Goal: Task Accomplishment & Management: Use online tool/utility

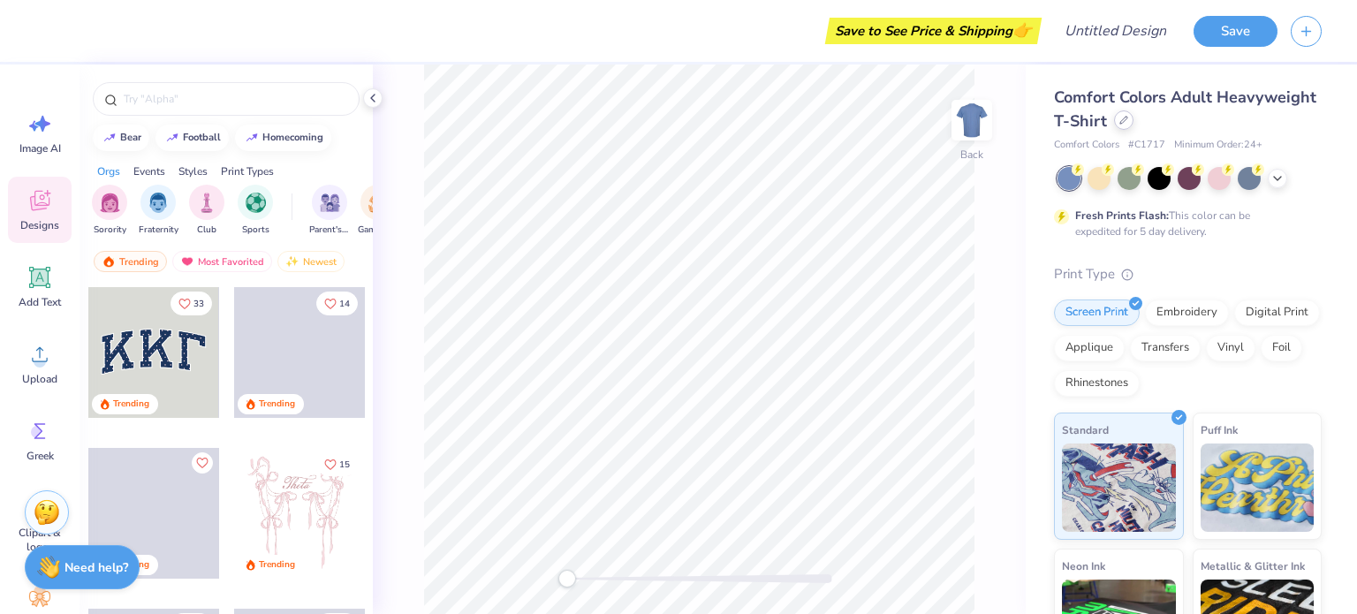
click at [1133, 125] on div at bounding box center [1123, 119] width 19 height 19
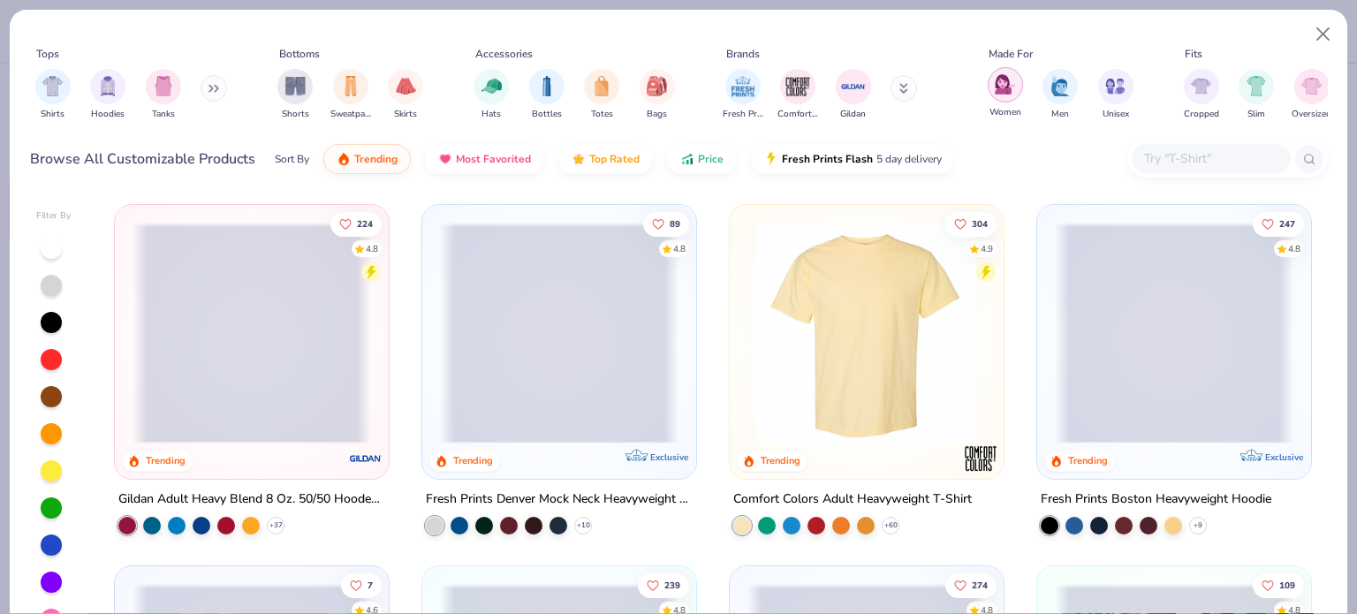
click at [989, 77] on div "filter for Women" at bounding box center [1005, 84] width 35 height 35
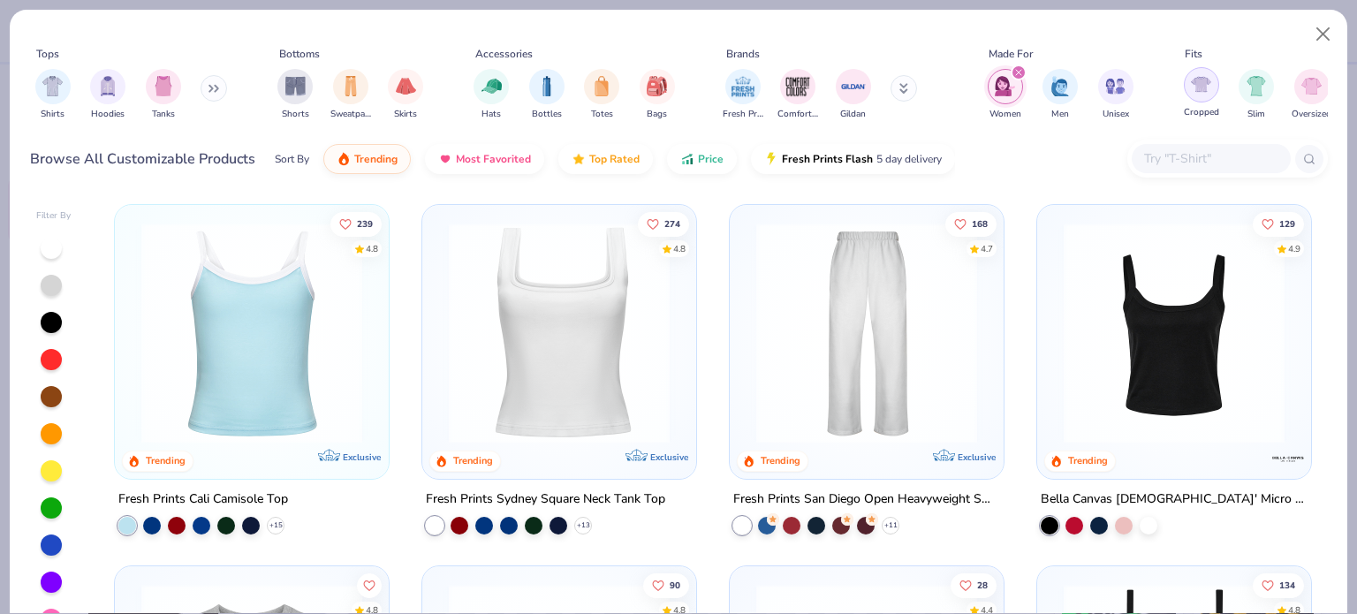
click at [1205, 74] on img "filter for Cropped" at bounding box center [1201, 84] width 20 height 20
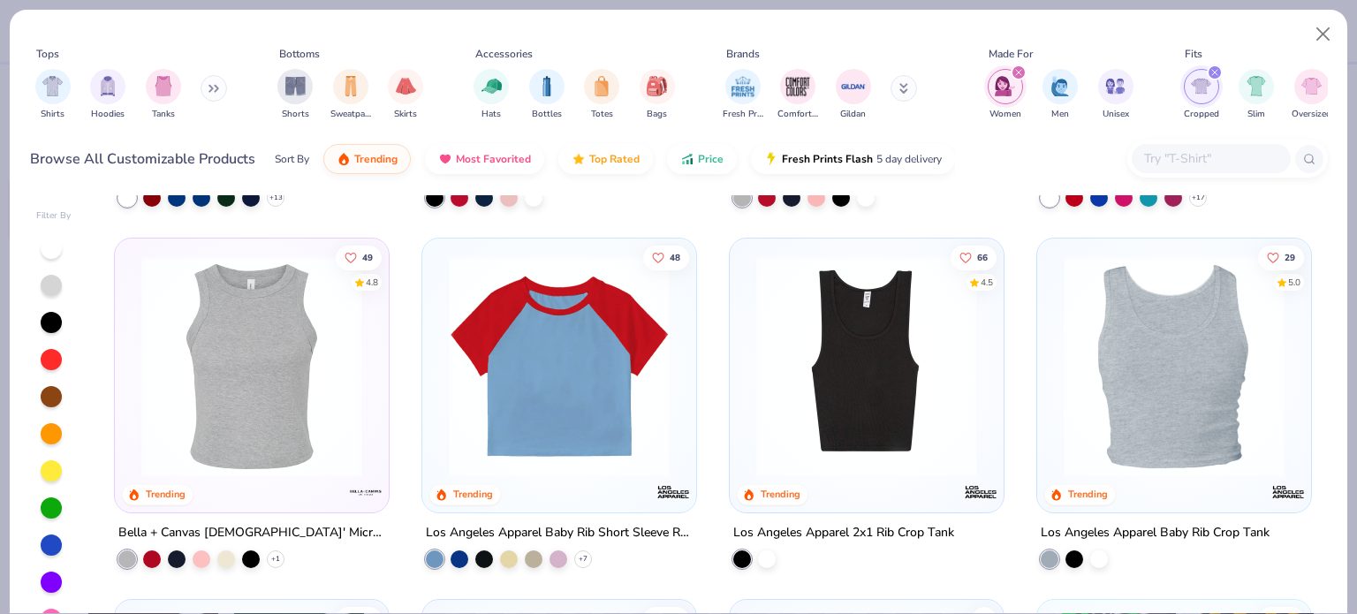
scroll to position [330, 0]
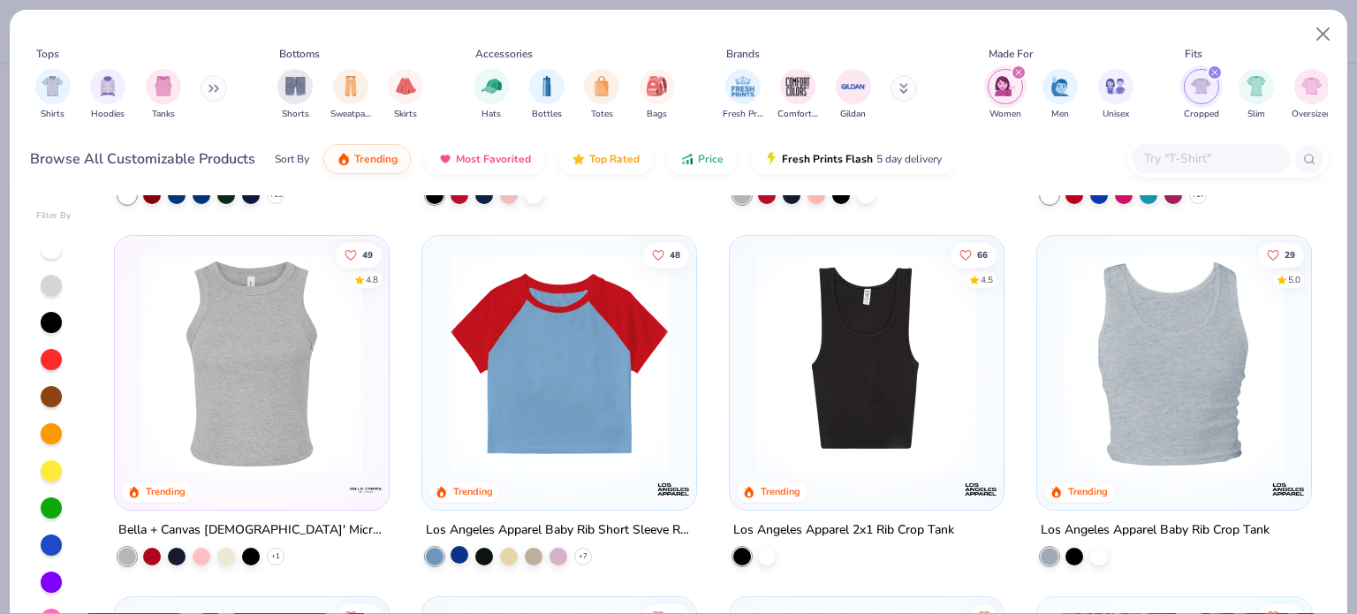
click at [451, 556] on div at bounding box center [460, 554] width 18 height 18
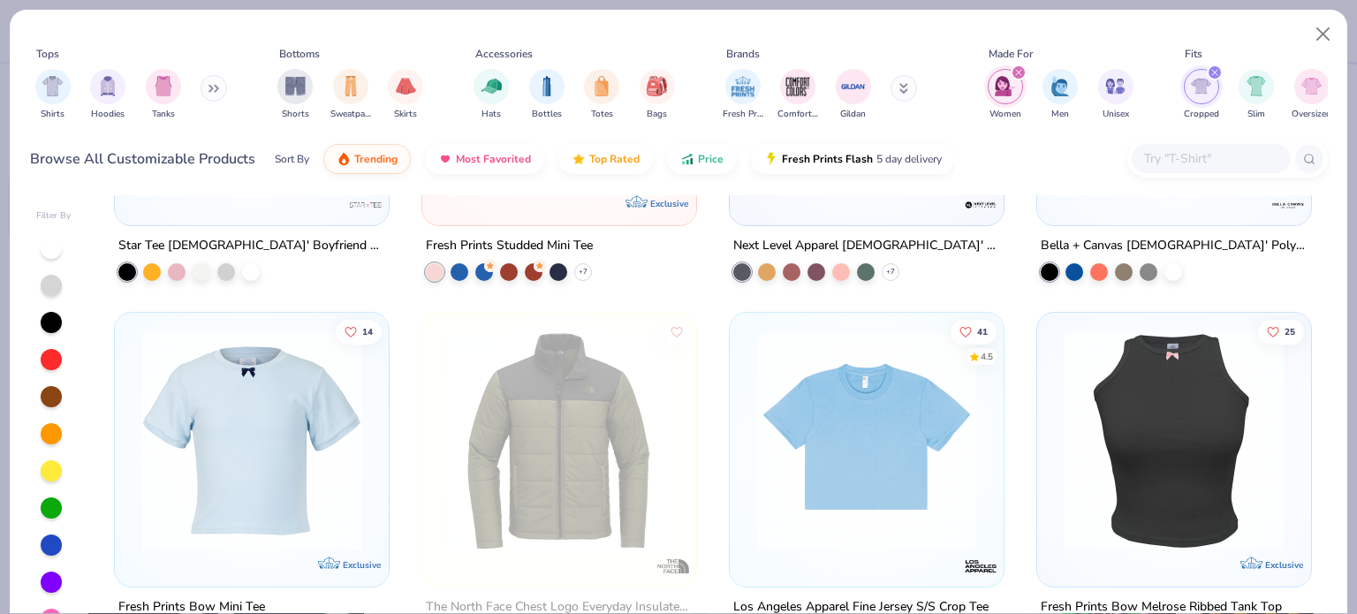
scroll to position [1889, 0]
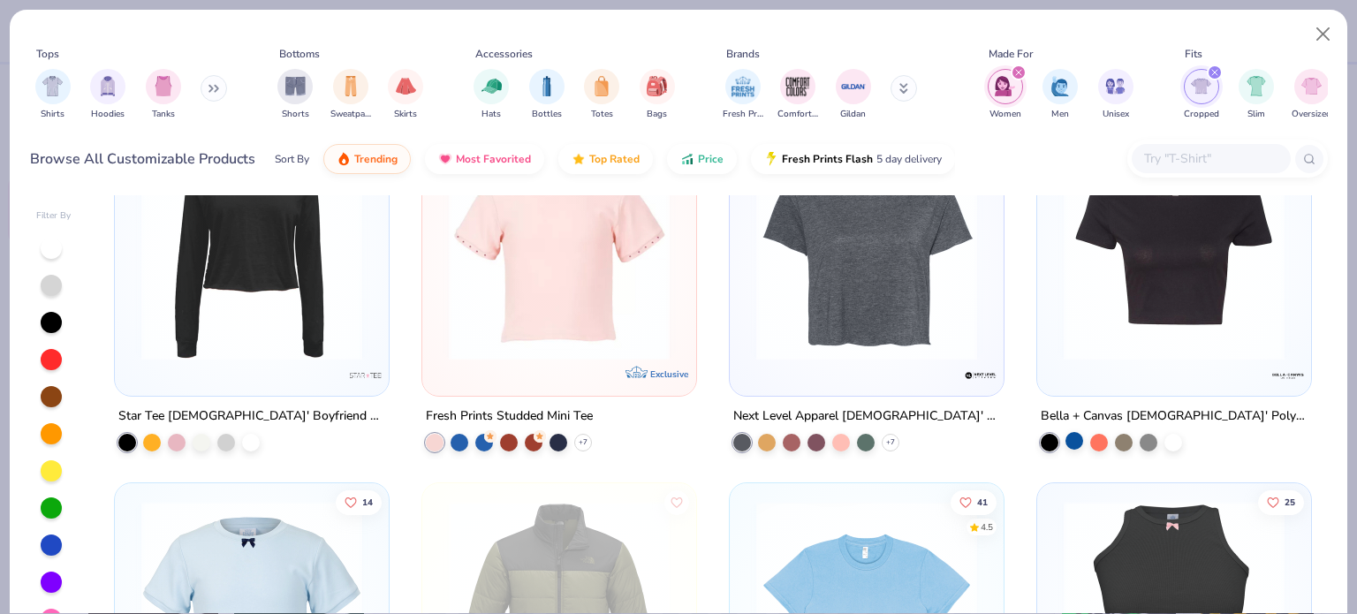
click at [1071, 440] on div at bounding box center [1074, 440] width 18 height 18
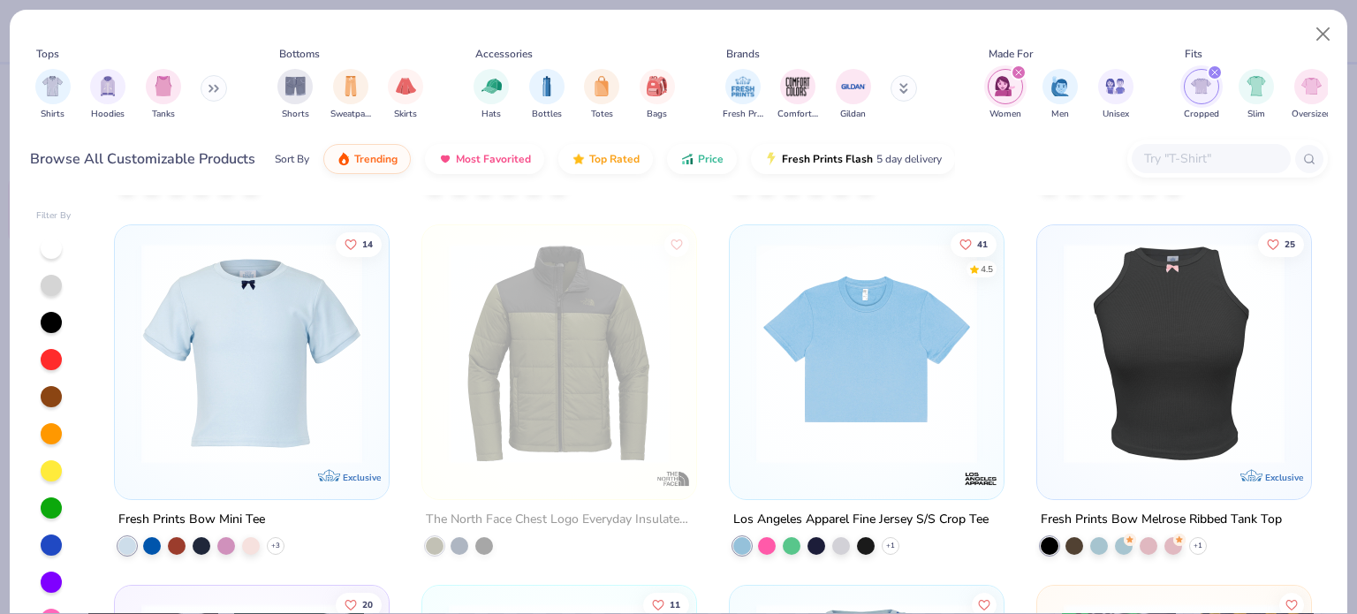
scroll to position [2229, 0]
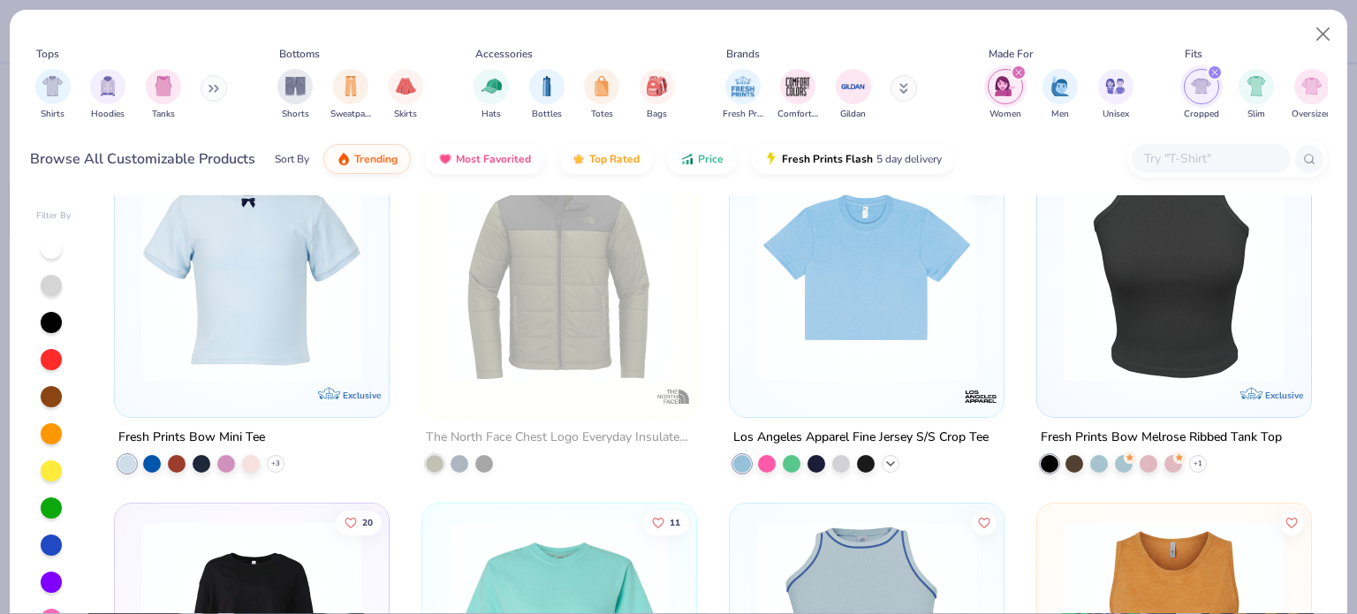
click at [883, 456] on icon at bounding box center [890, 463] width 14 height 14
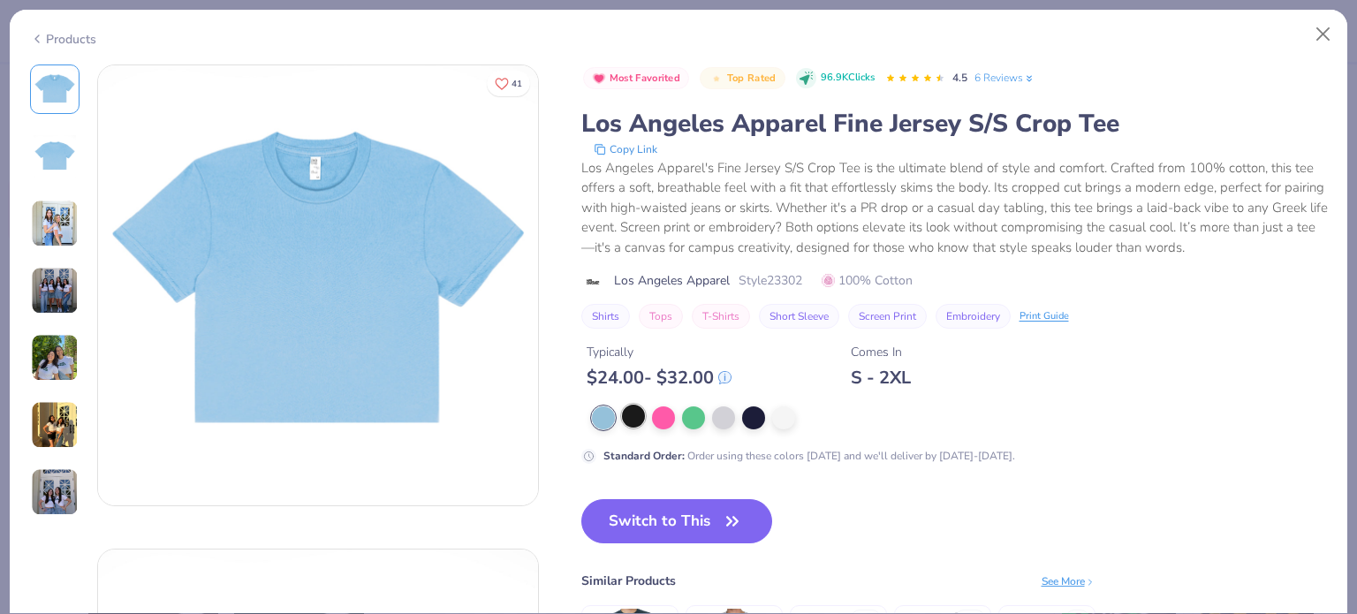
click at [634, 416] on div at bounding box center [633, 416] width 23 height 23
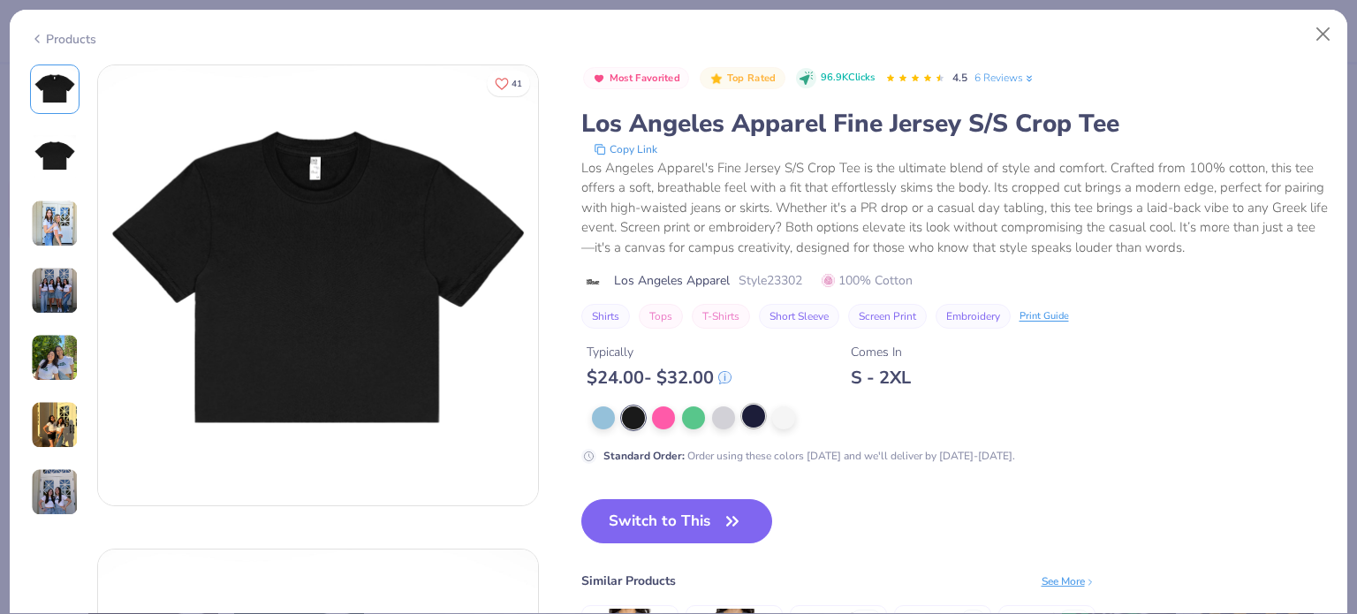
click at [744, 416] on div at bounding box center [753, 416] width 23 height 23
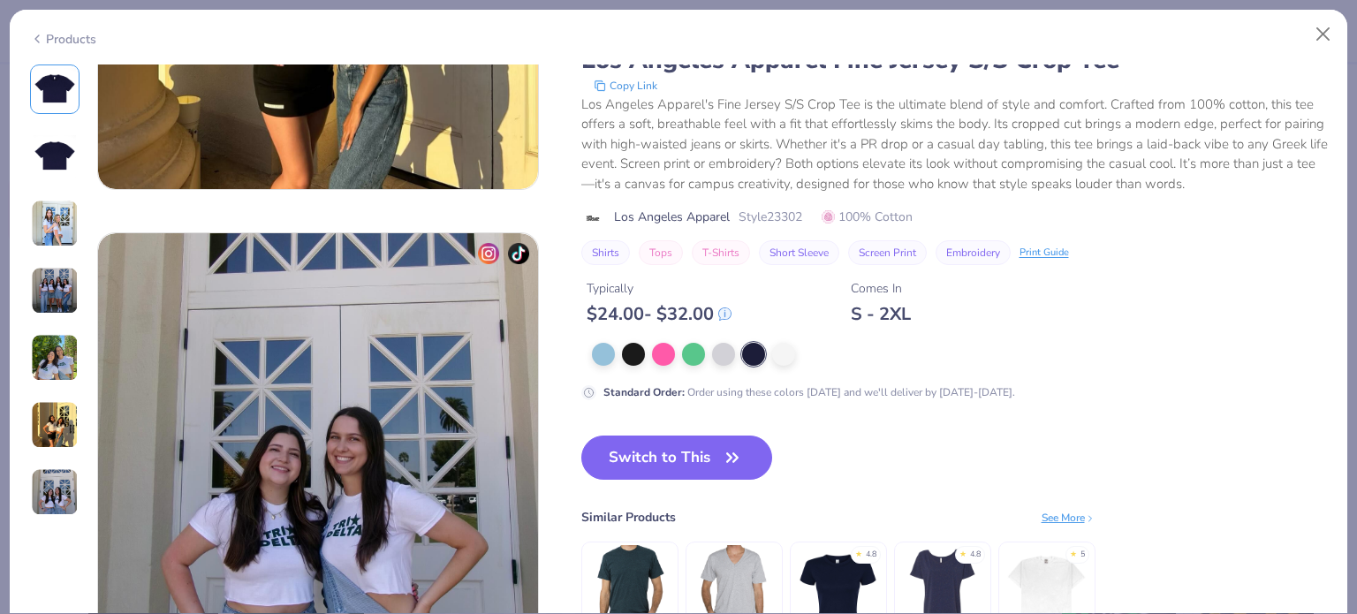
scroll to position [2986, 0]
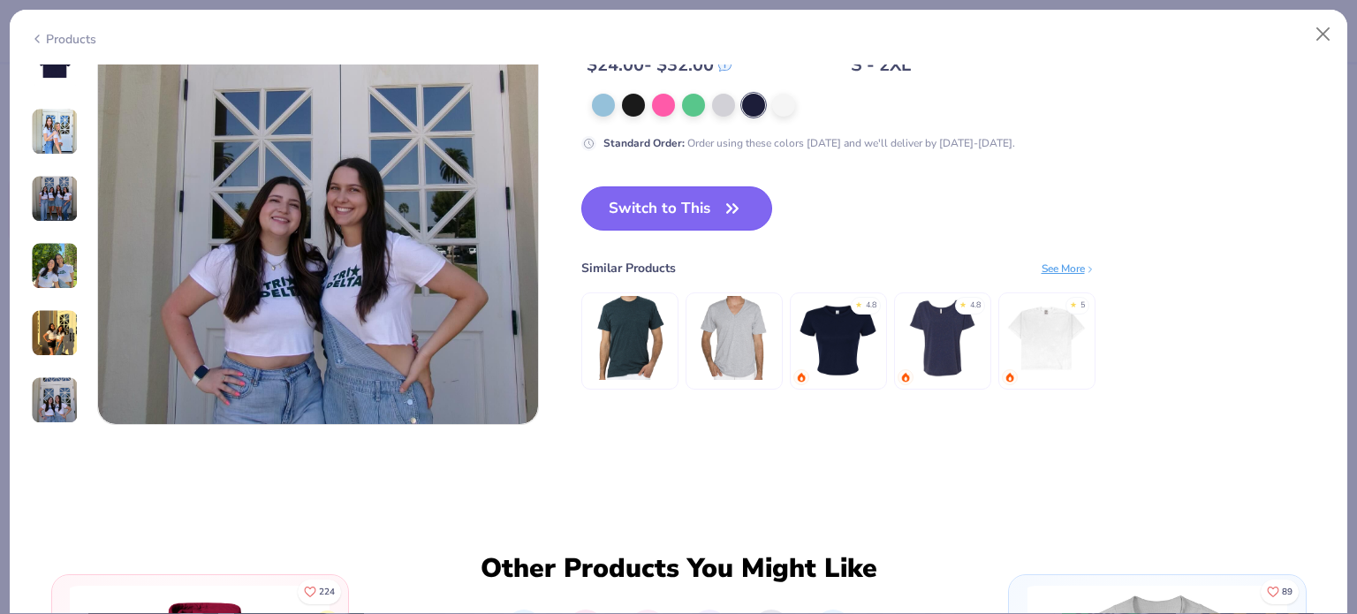
click at [724, 228] on button "Switch to This" at bounding box center [677, 208] width 192 height 44
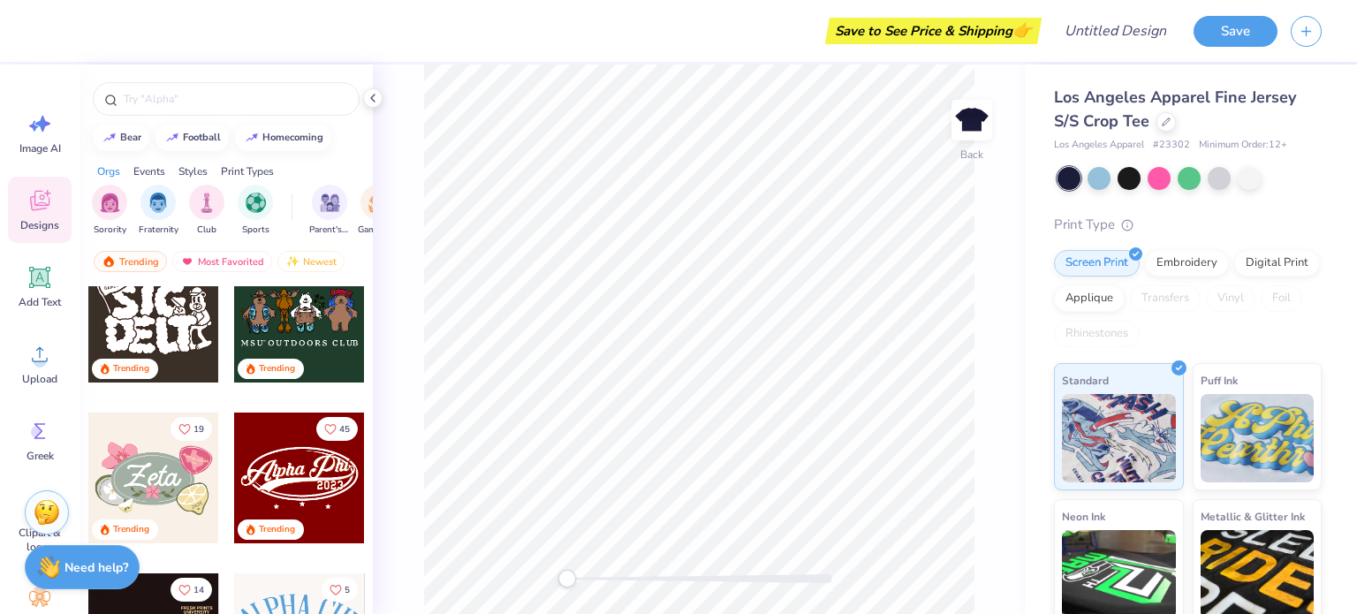
scroll to position [357, 0]
click at [152, 102] on input "text" at bounding box center [235, 99] width 226 height 18
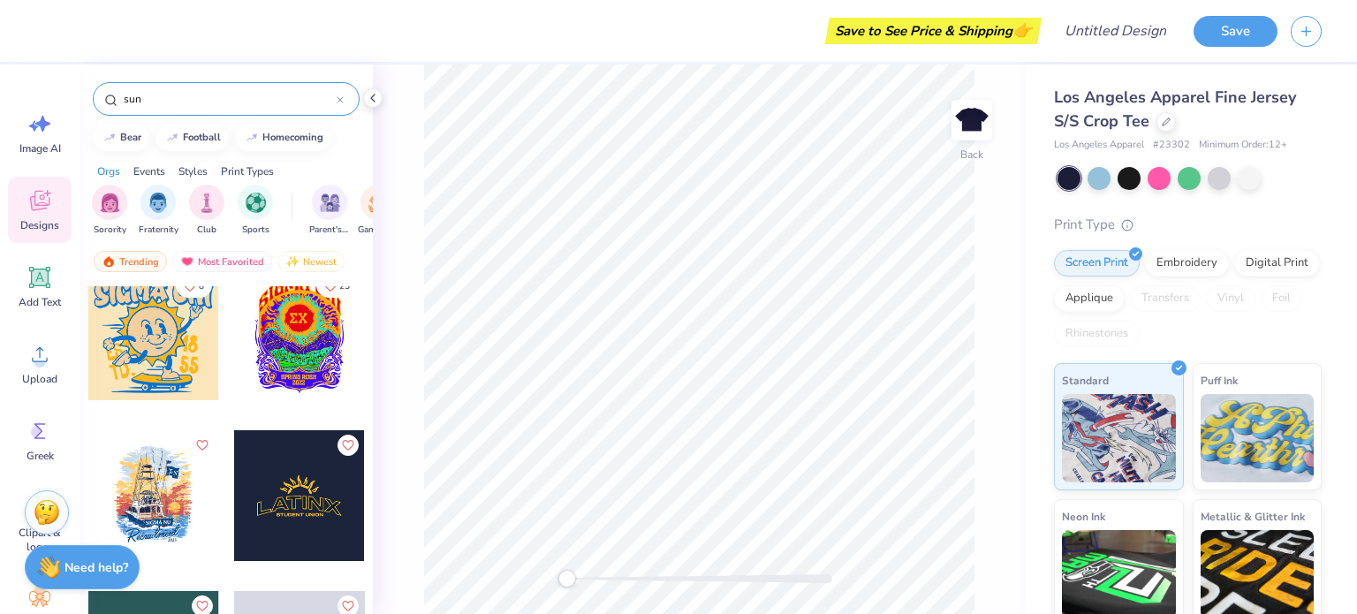
scroll to position [1308, 0]
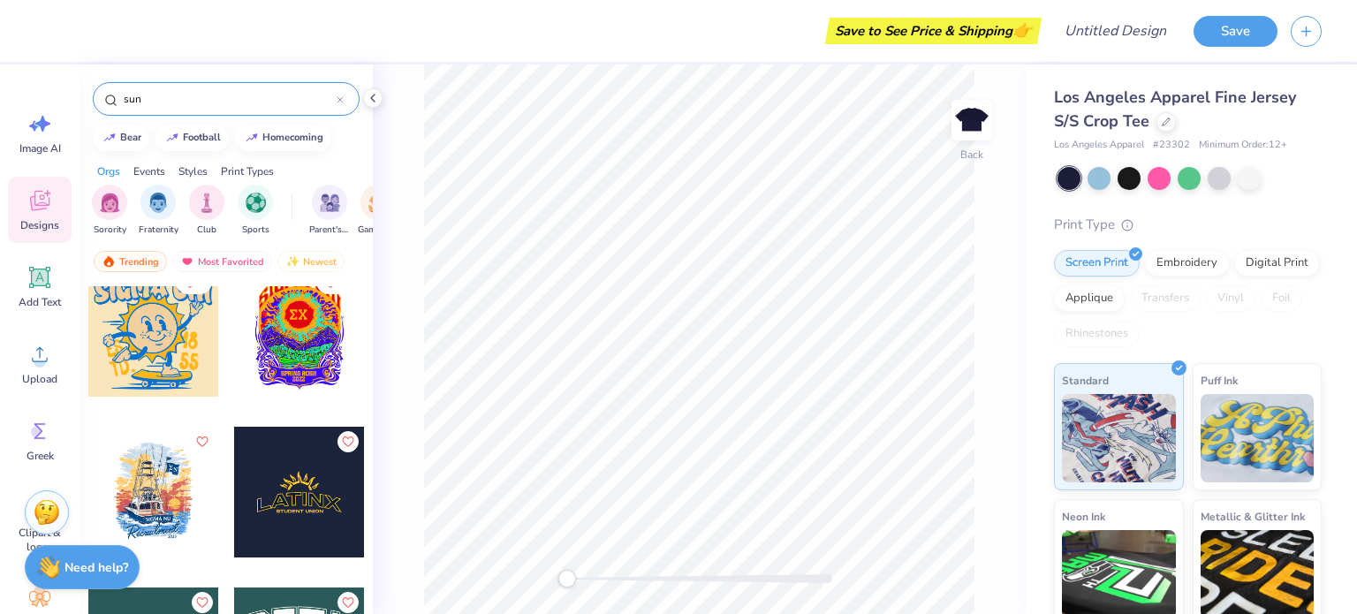
type input "sun"
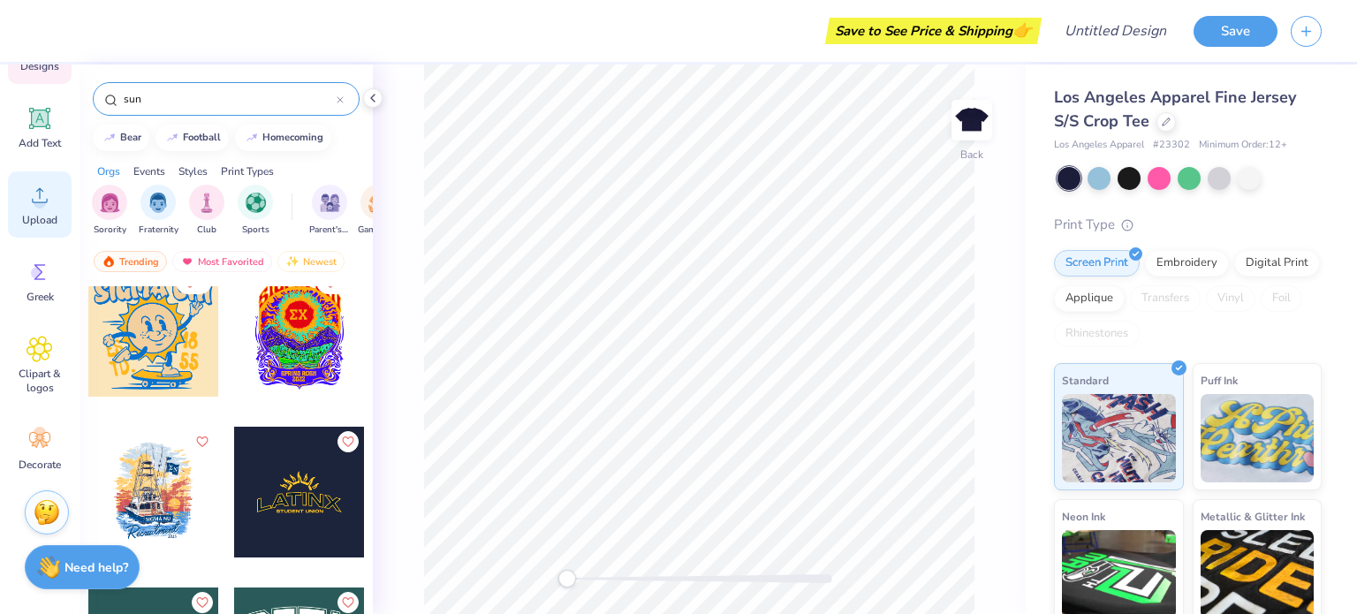
click at [53, 378] on span "Clipart & logos" at bounding box center [40, 381] width 58 height 28
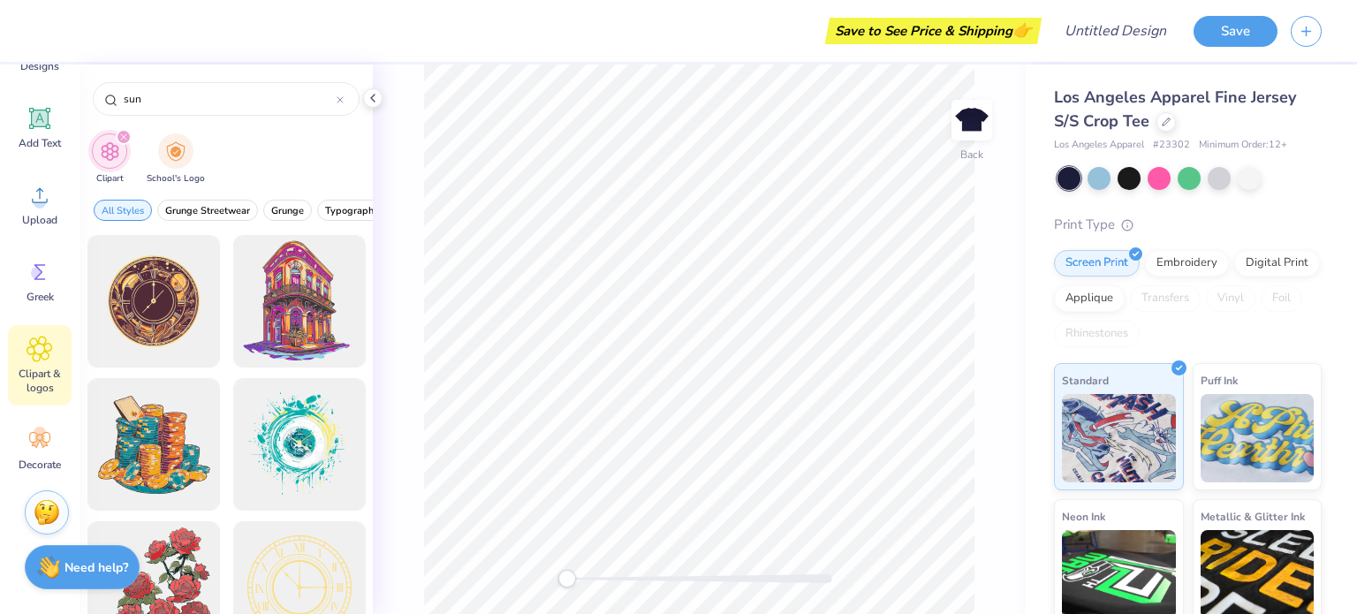
type input "sun"
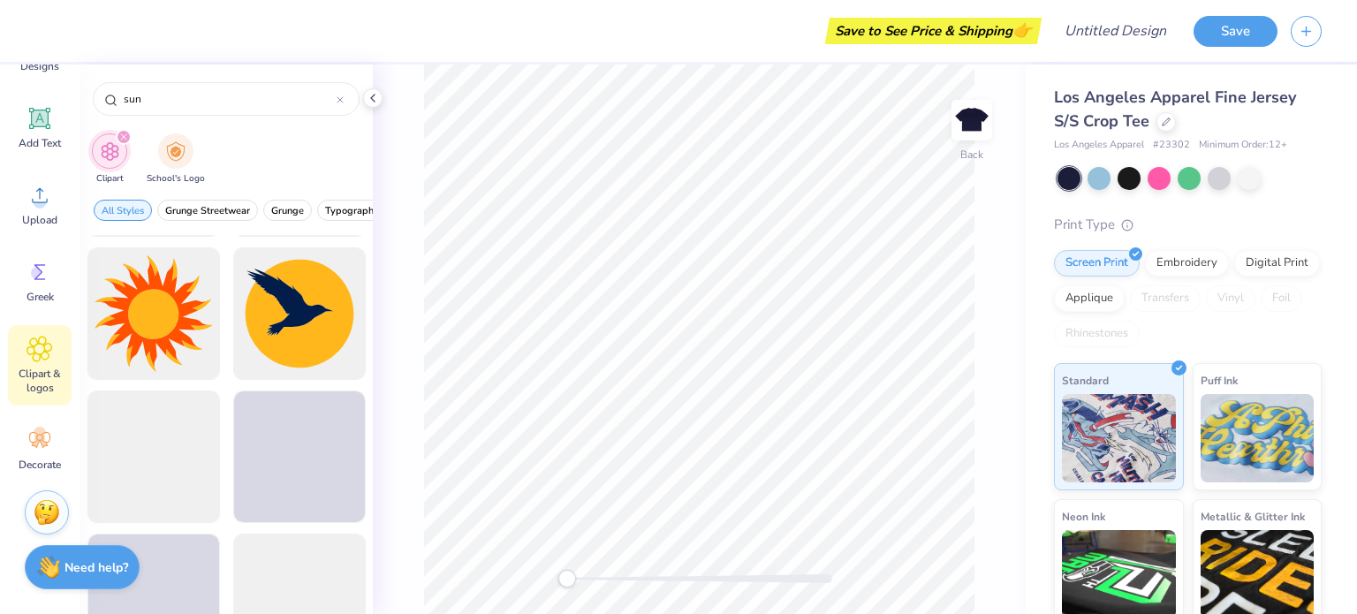
scroll to position [1133, 0]
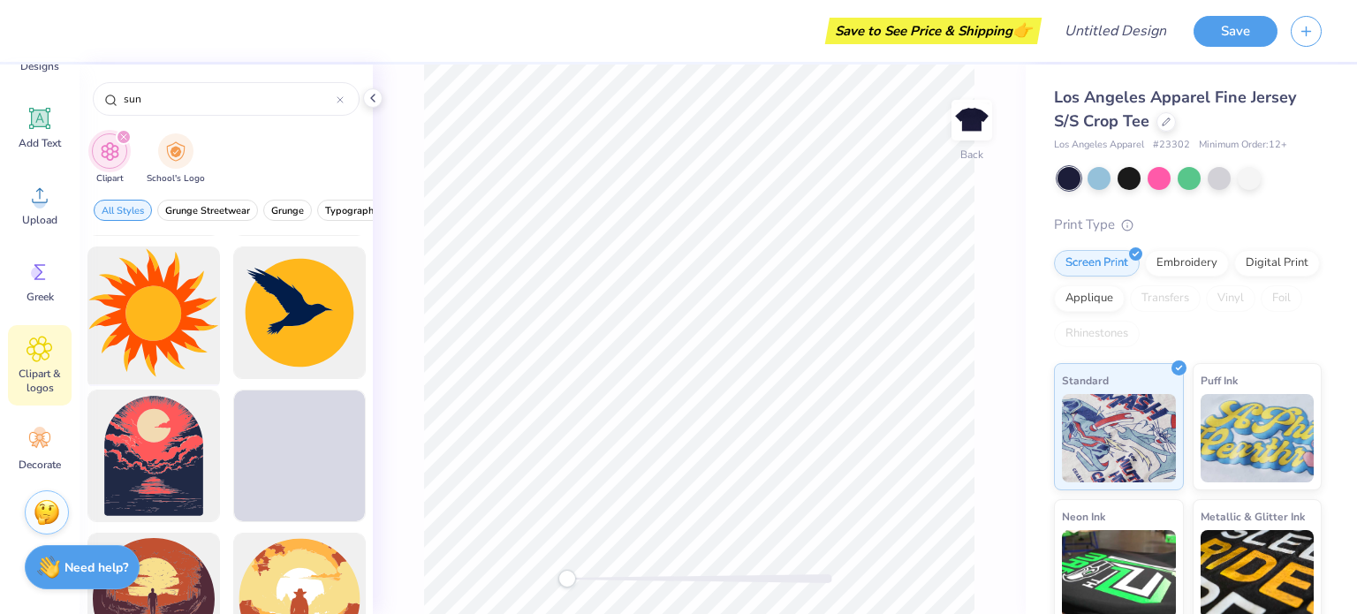
click at [180, 335] on div at bounding box center [153, 313] width 146 height 146
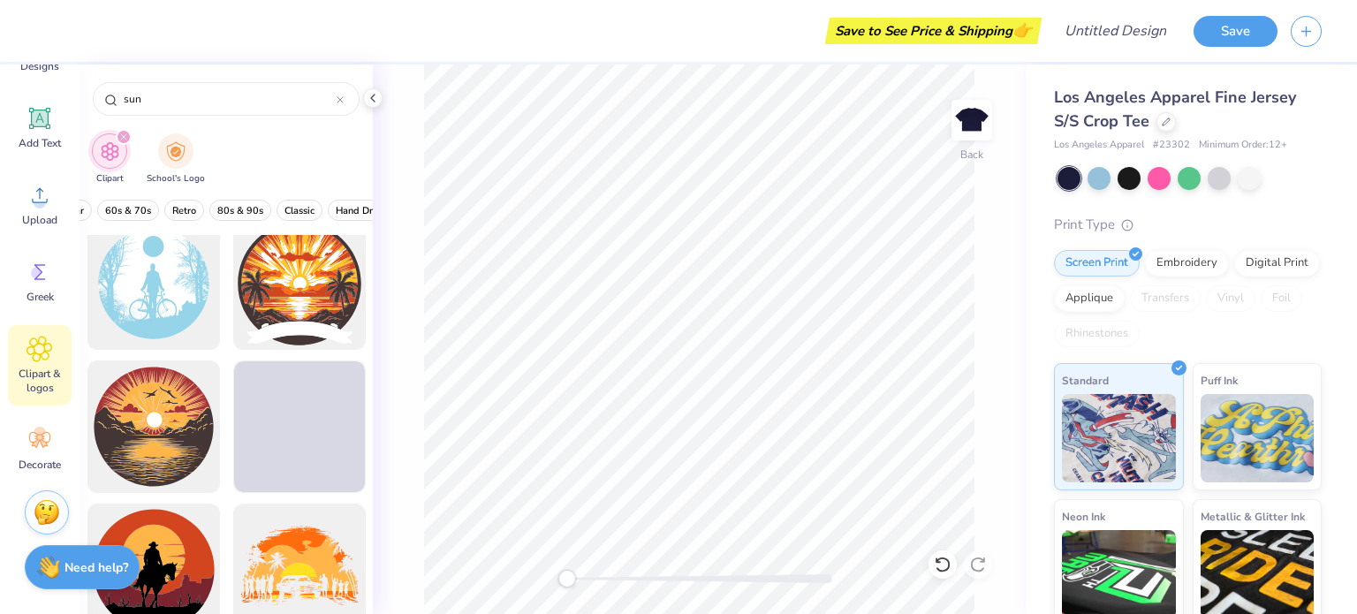
scroll to position [0, 403]
click at [132, 211] on span "60s & 70s" at bounding box center [128, 210] width 46 height 13
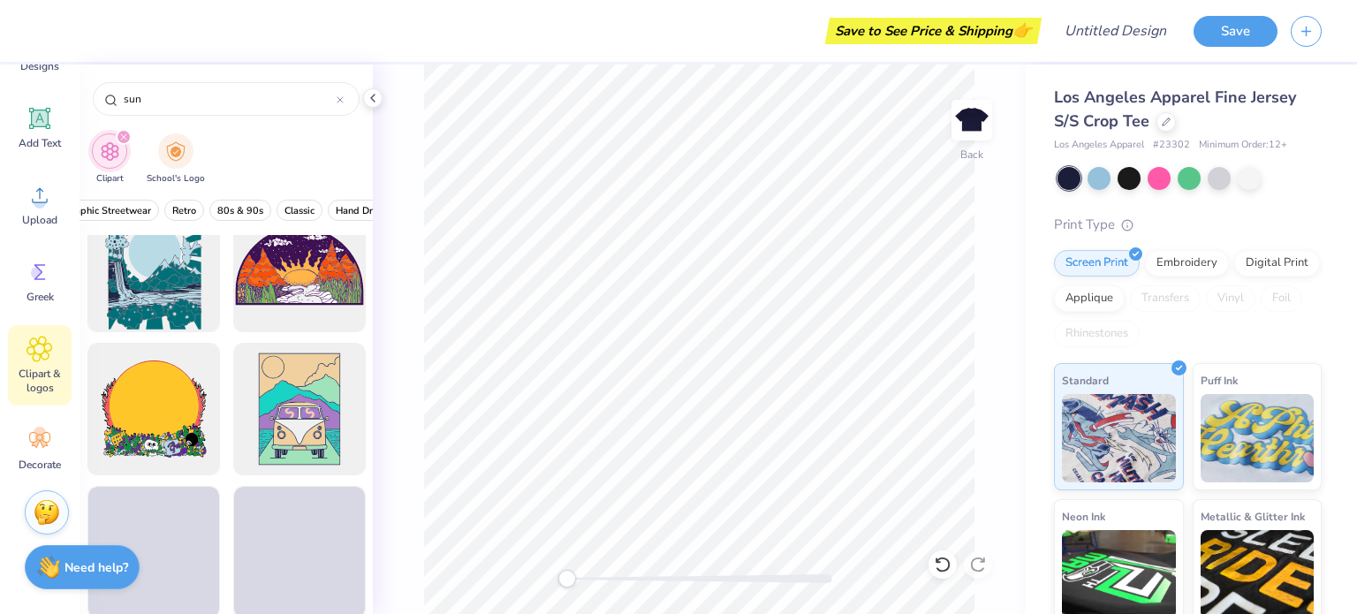
scroll to position [416, 0]
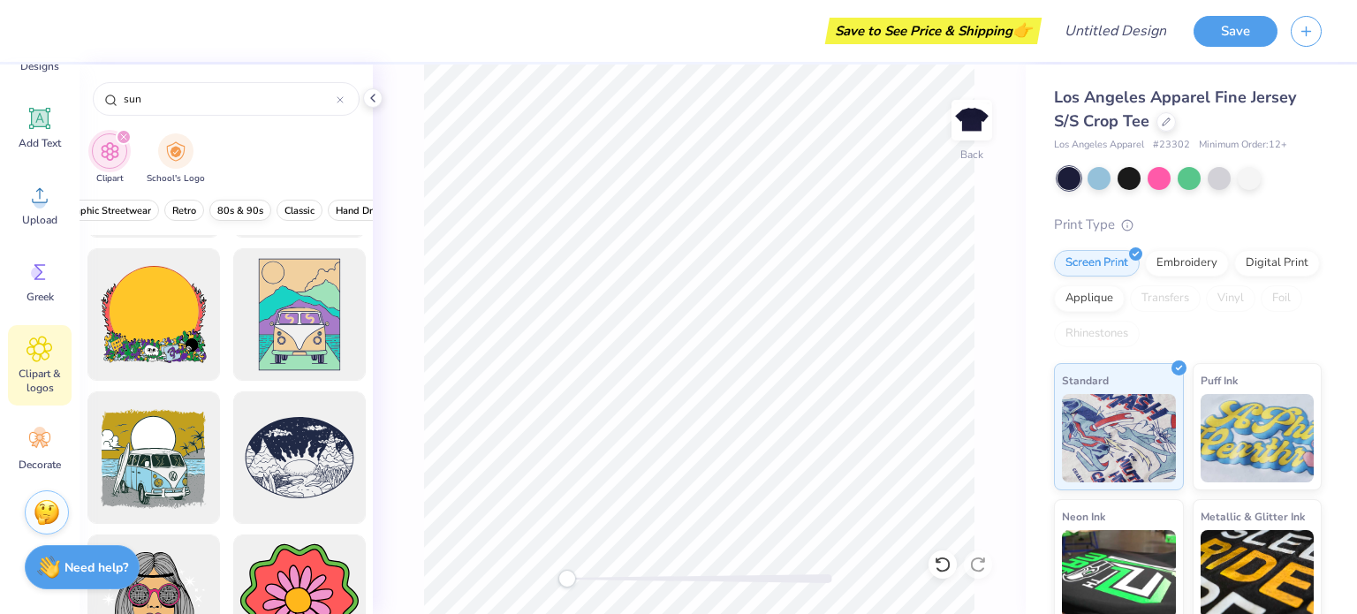
click at [261, 215] on button "80s & 90s" at bounding box center [240, 210] width 62 height 21
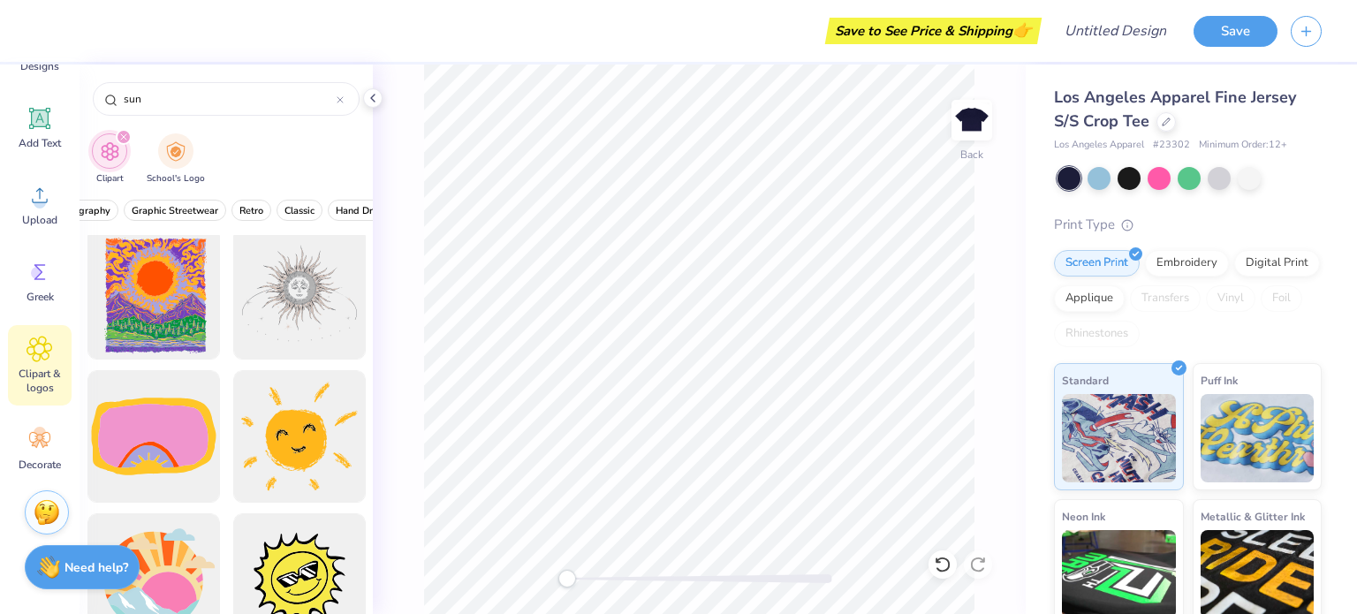
scroll to position [0, 0]
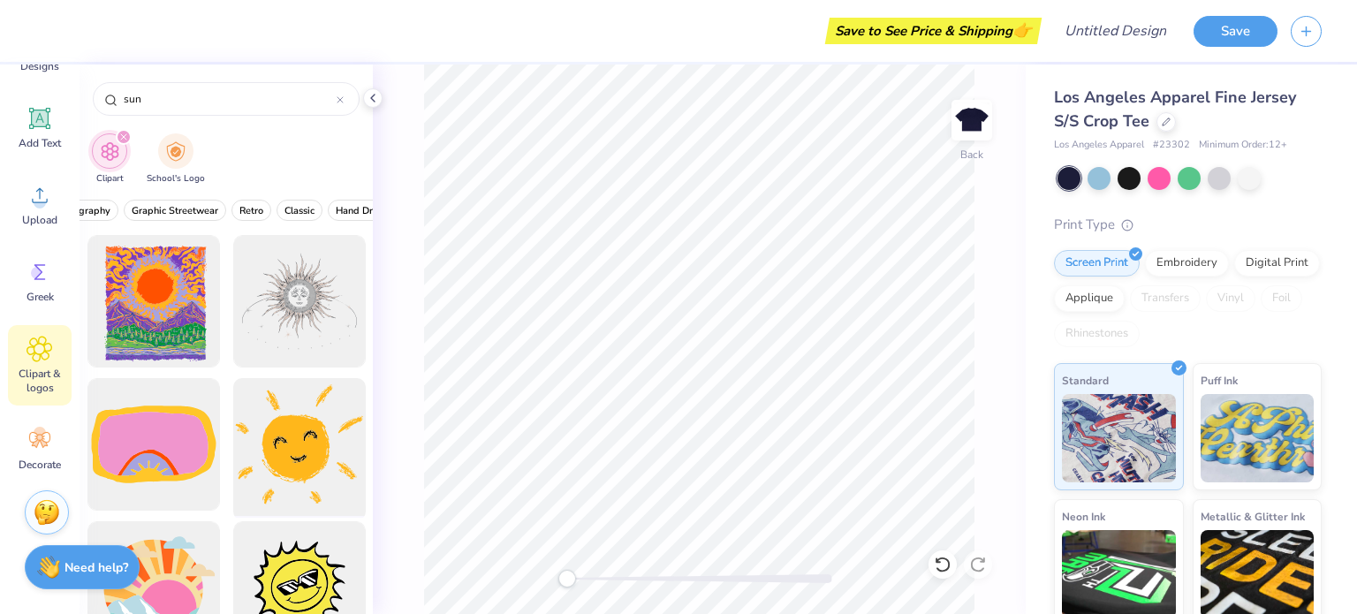
click at [256, 452] on div at bounding box center [299, 445] width 146 height 146
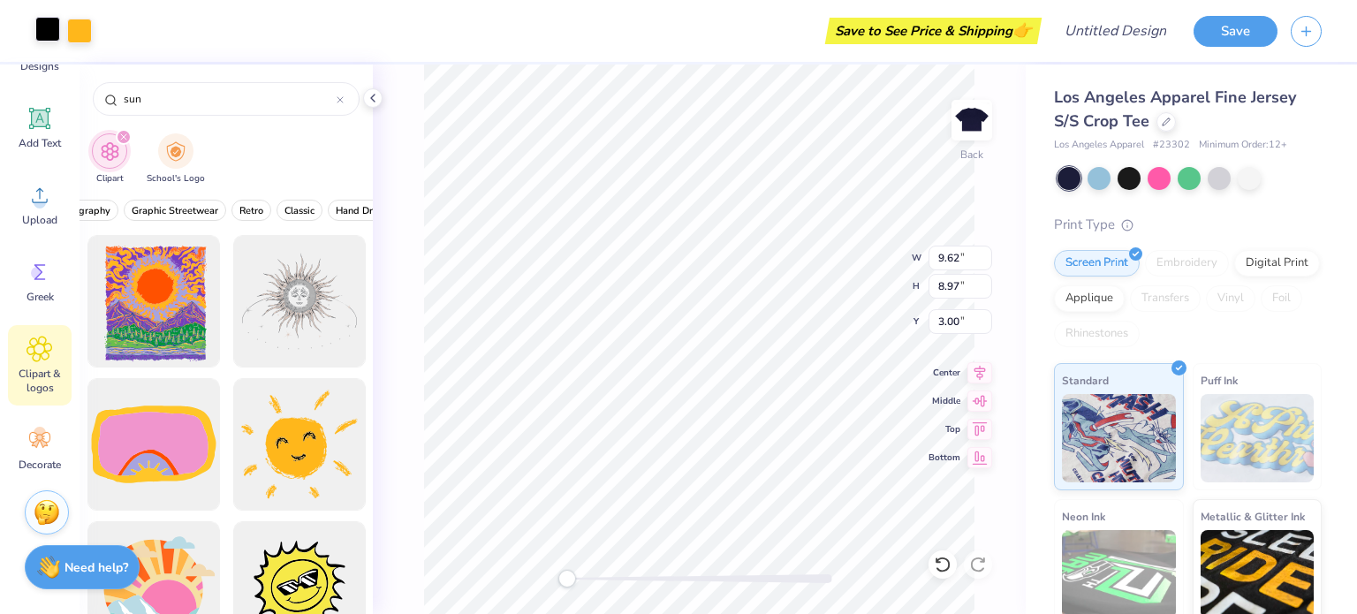
click at [42, 37] on div at bounding box center [47, 29] width 25 height 25
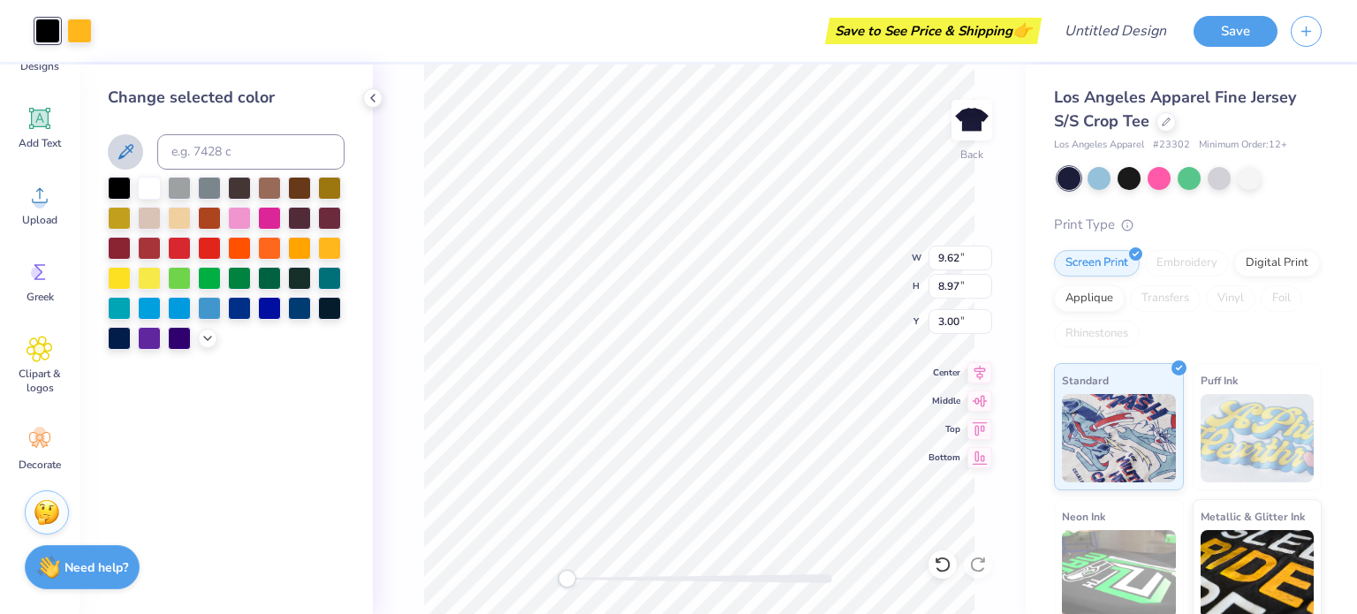
click at [129, 151] on icon at bounding box center [125, 151] width 15 height 15
click at [81, 27] on div at bounding box center [79, 29] width 25 height 25
click at [36, 24] on div at bounding box center [47, 29] width 25 height 25
click at [127, 160] on icon at bounding box center [125, 151] width 21 height 21
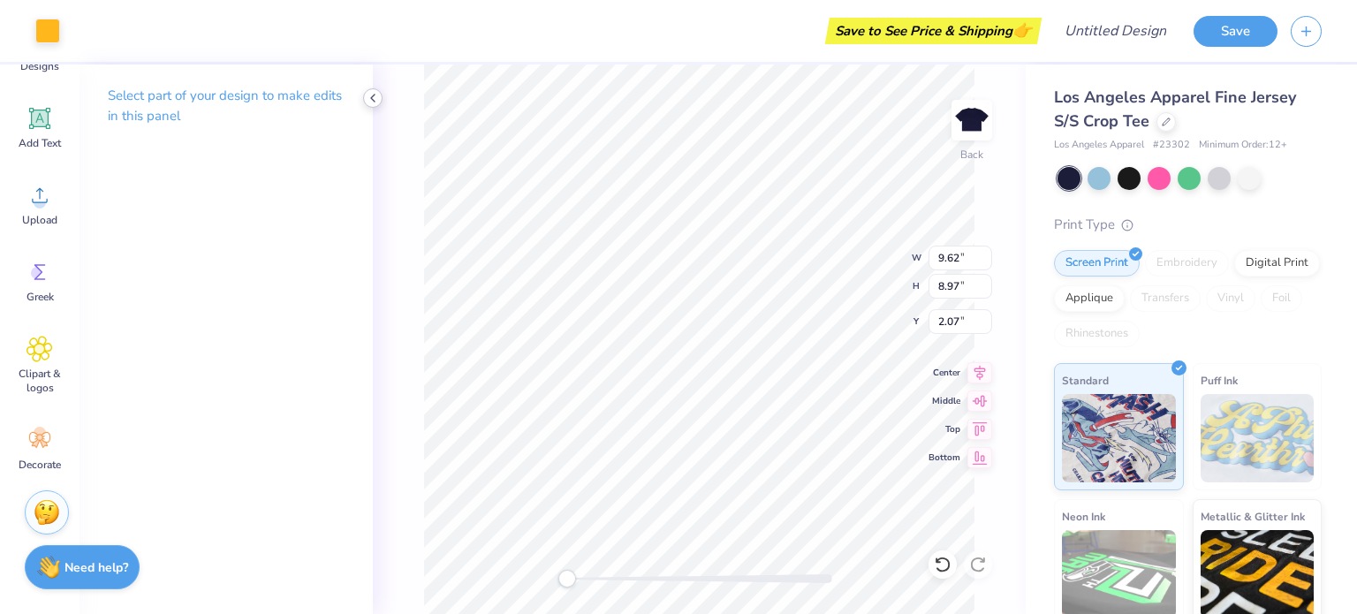
click at [367, 99] on icon at bounding box center [373, 98] width 14 height 14
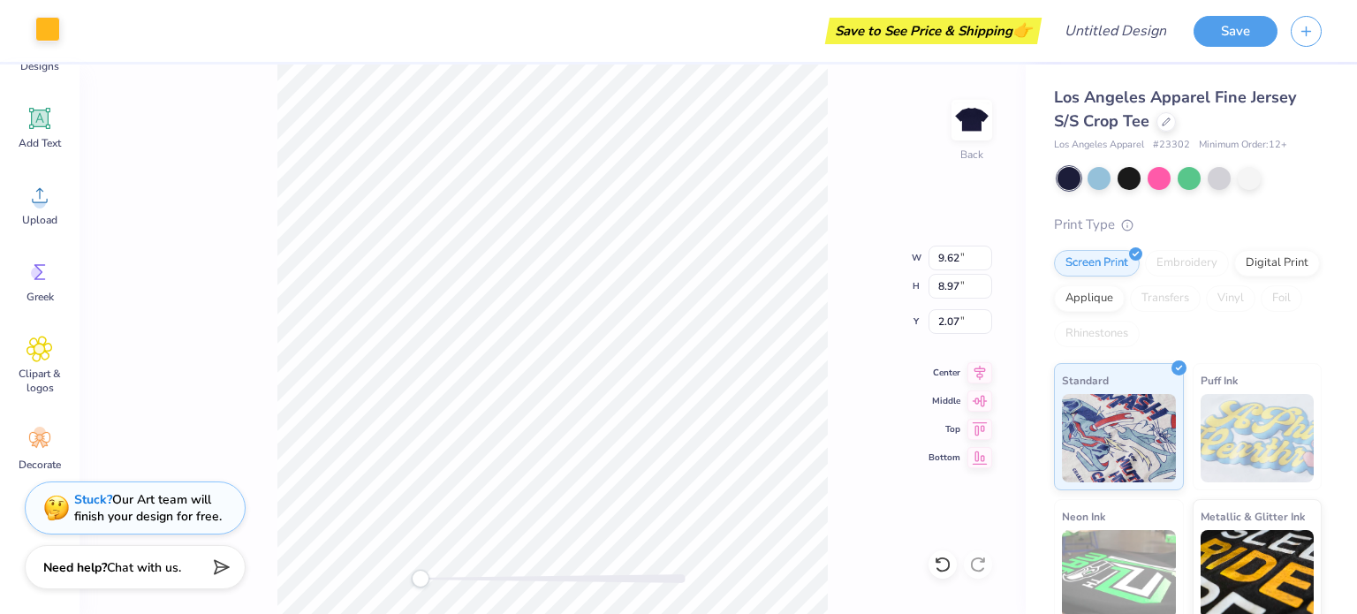
click at [53, 28] on div at bounding box center [47, 29] width 25 height 25
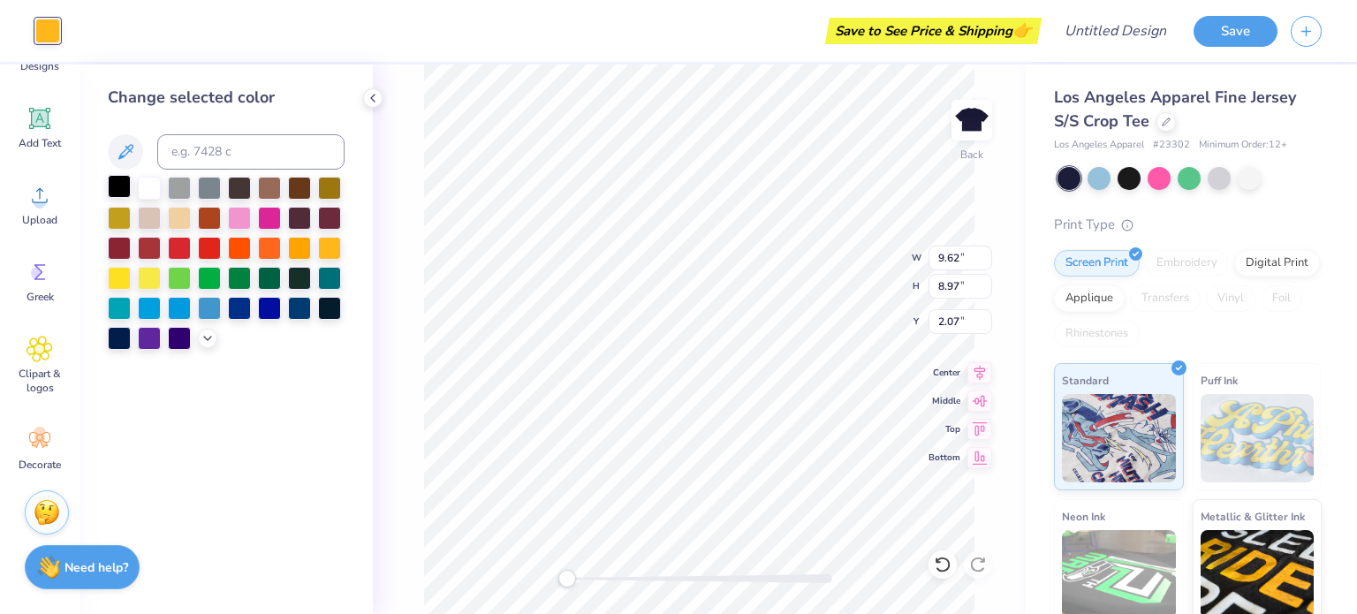
click at [131, 183] on div at bounding box center [119, 186] width 23 height 23
click at [160, 268] on div at bounding box center [149, 276] width 23 height 23
click at [122, 279] on div at bounding box center [119, 276] width 23 height 23
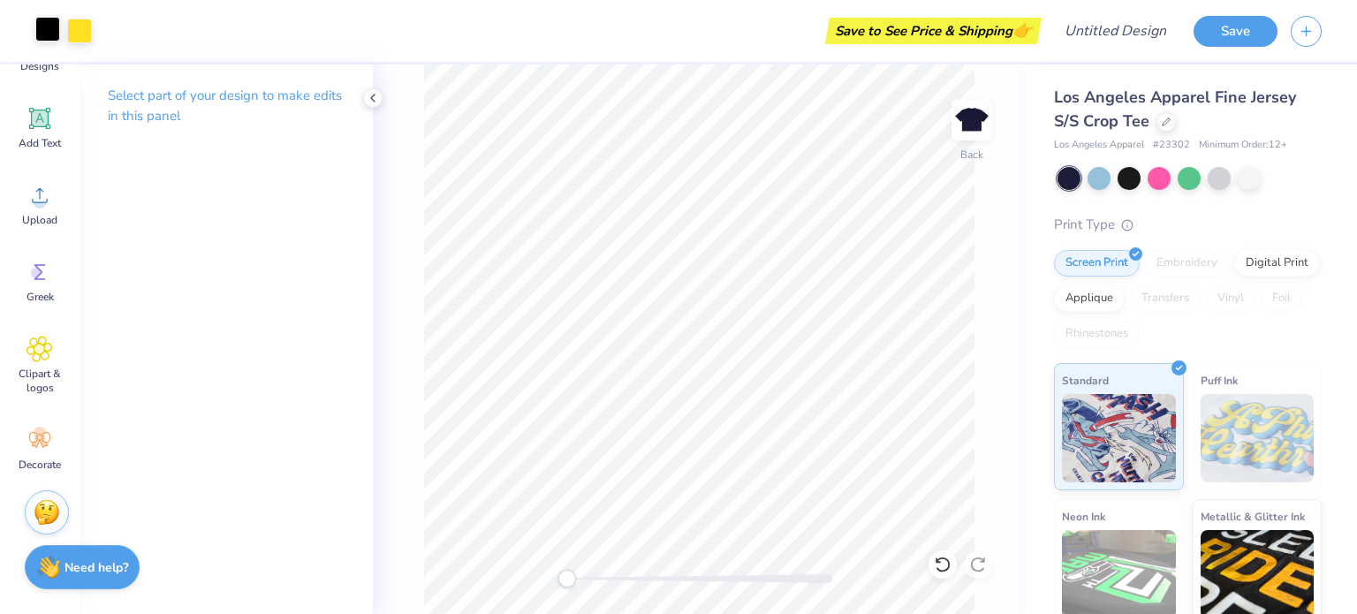
click at [56, 36] on div at bounding box center [47, 29] width 25 height 25
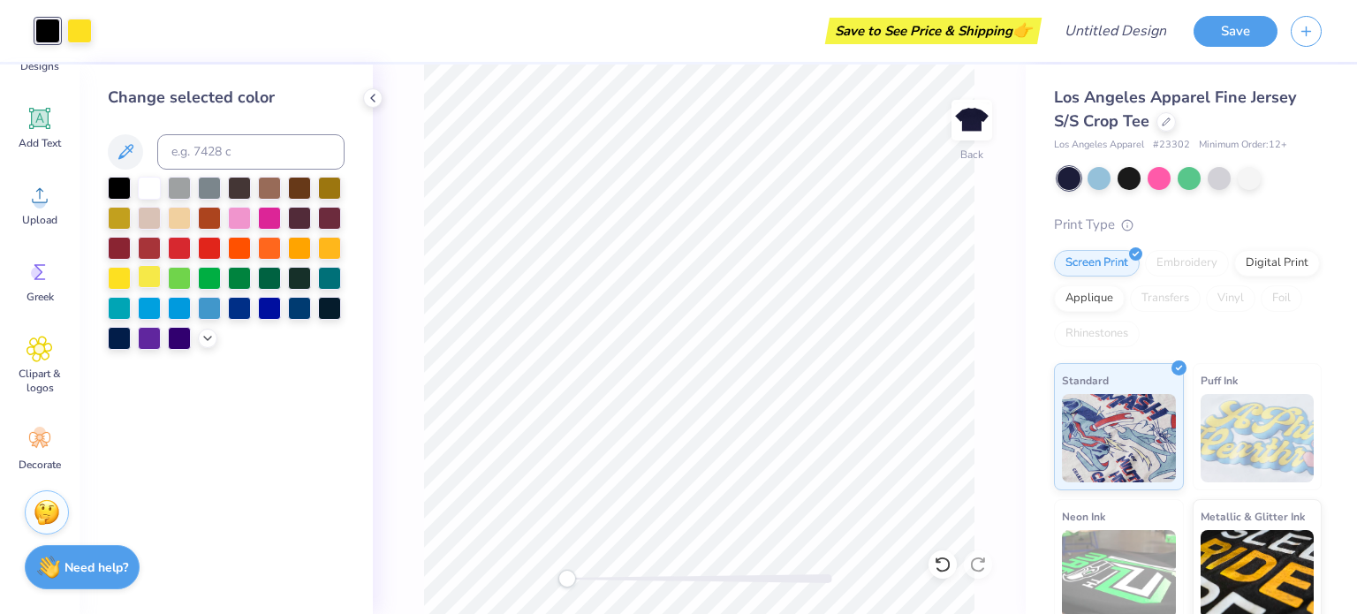
click at [155, 275] on div at bounding box center [149, 276] width 23 height 23
click at [127, 278] on div at bounding box center [119, 276] width 23 height 23
click at [329, 242] on div at bounding box center [329, 246] width 23 height 23
click at [145, 278] on div at bounding box center [149, 276] width 23 height 23
click at [117, 278] on div at bounding box center [119, 276] width 23 height 23
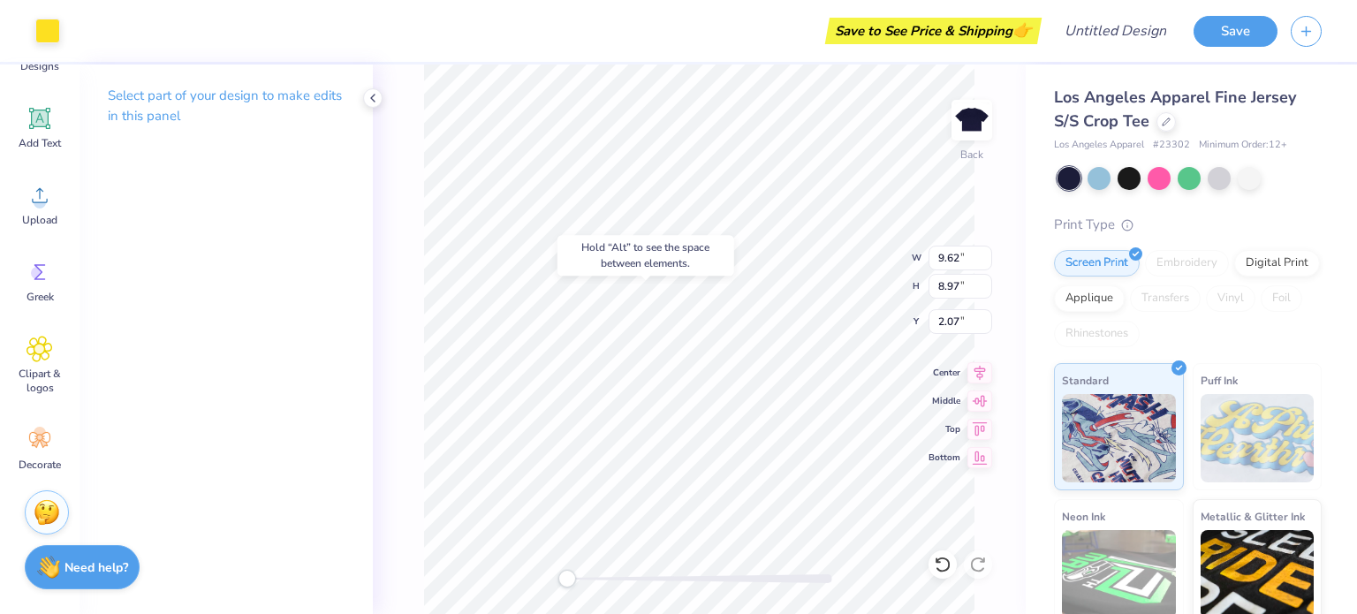
click at [1179, 313] on div "Screen Print Embroidery Digital Print Applique Transfers Vinyl Foil Rhinestones" at bounding box center [1188, 298] width 268 height 97
click at [1125, 300] on div "Applique" at bounding box center [1089, 296] width 71 height 27
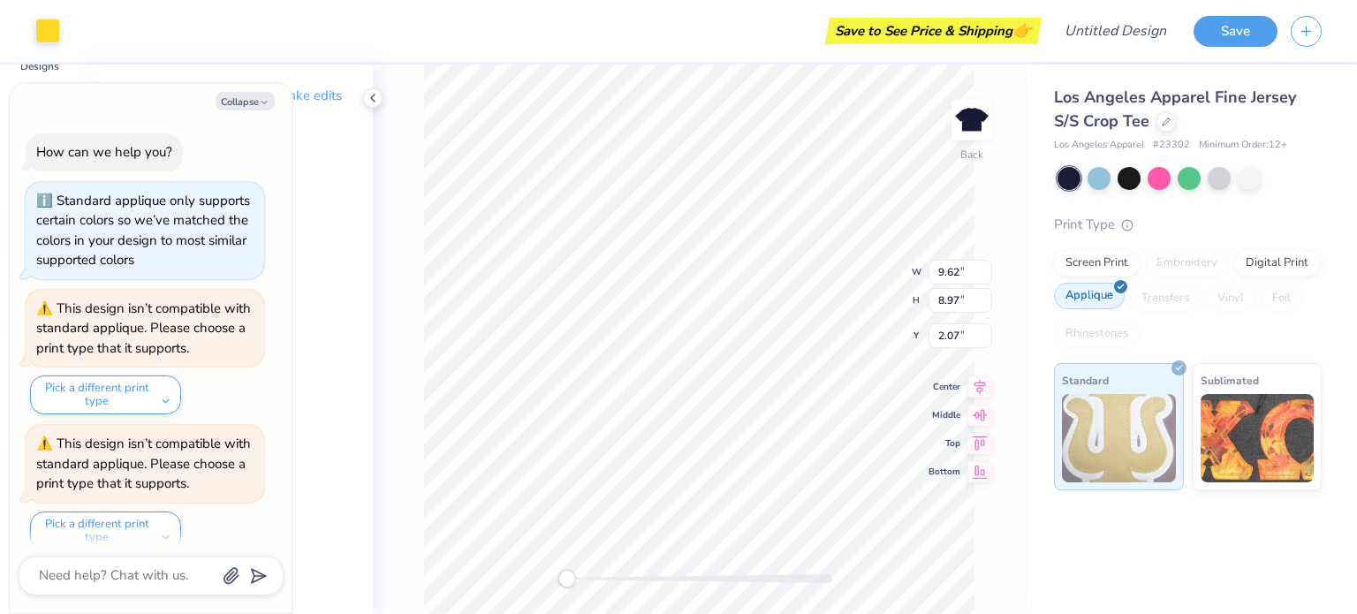
scroll to position [151, 0]
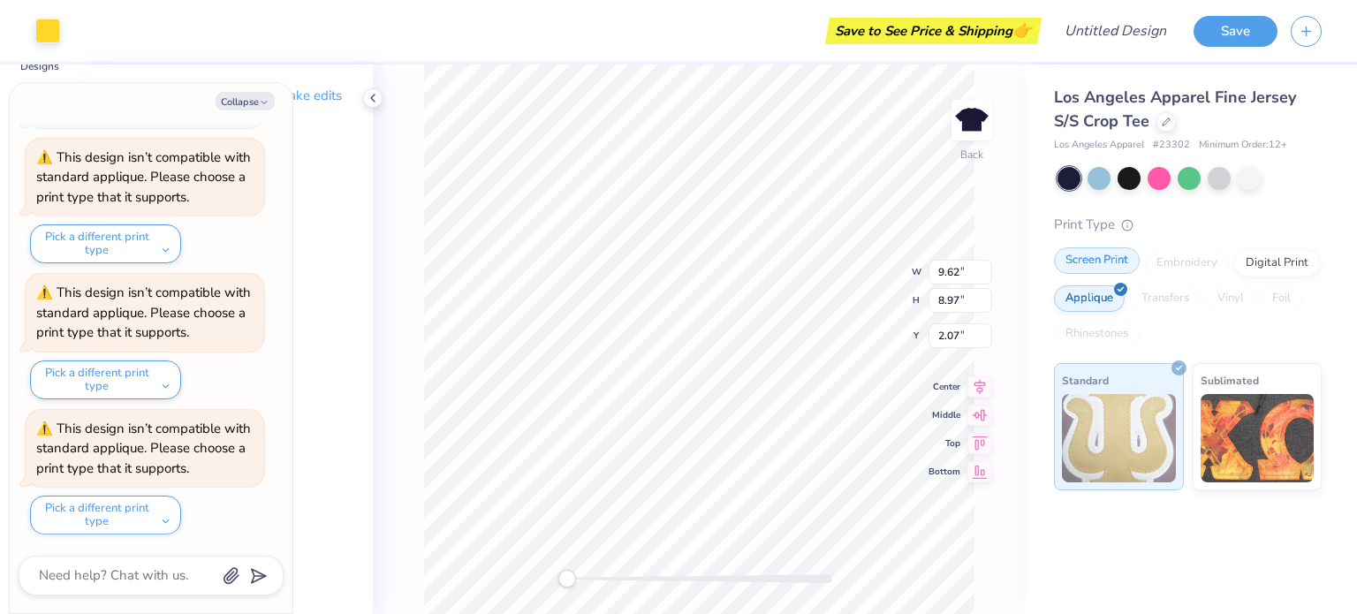
click at [1074, 264] on div "Screen Print" at bounding box center [1097, 260] width 86 height 27
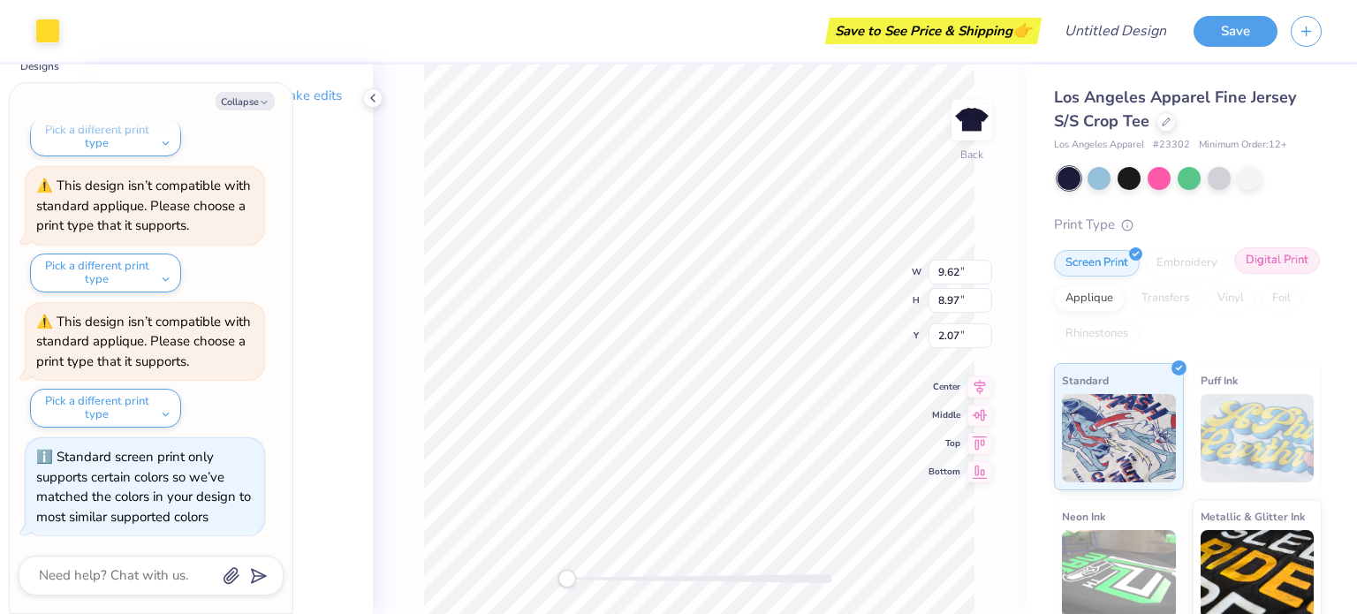
click at [1234, 274] on div "Digital Print" at bounding box center [1277, 260] width 86 height 27
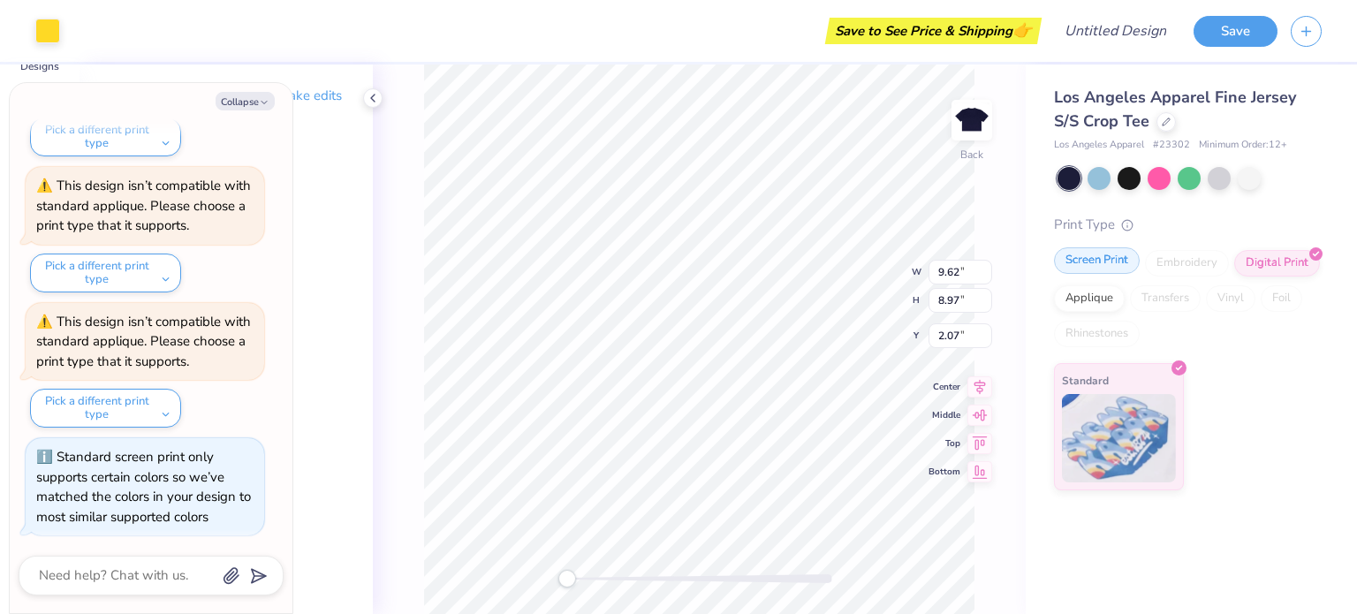
click at [1101, 259] on div "Screen Print" at bounding box center [1097, 260] width 86 height 27
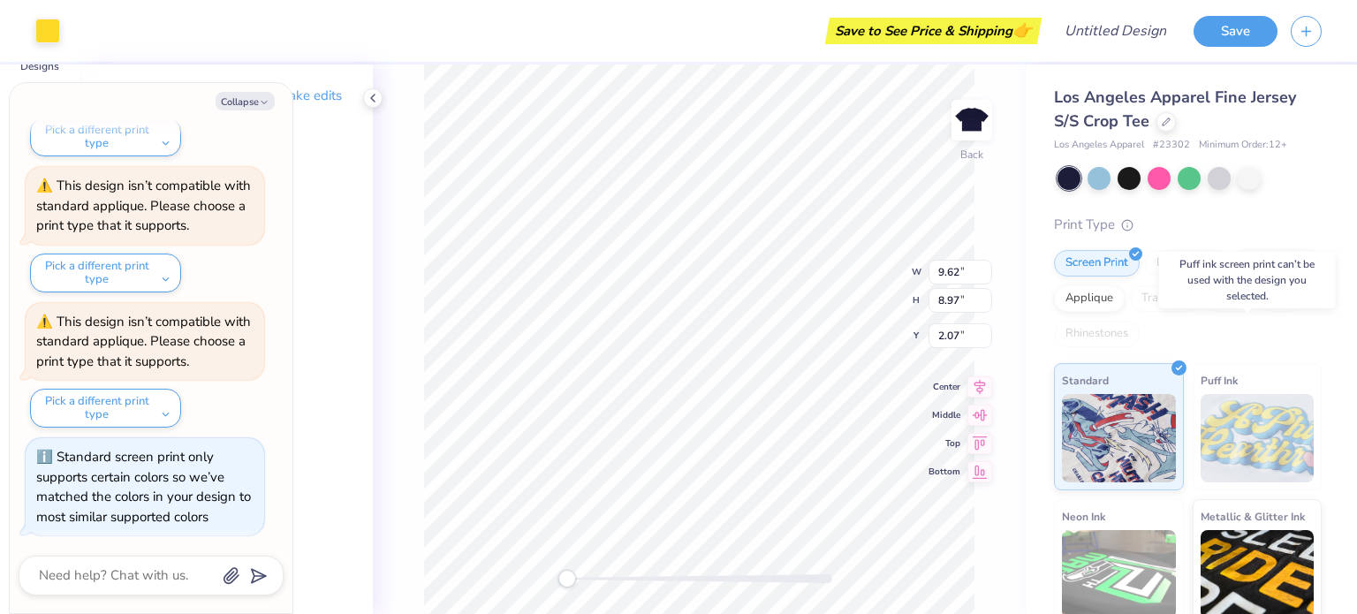
scroll to position [49, 0]
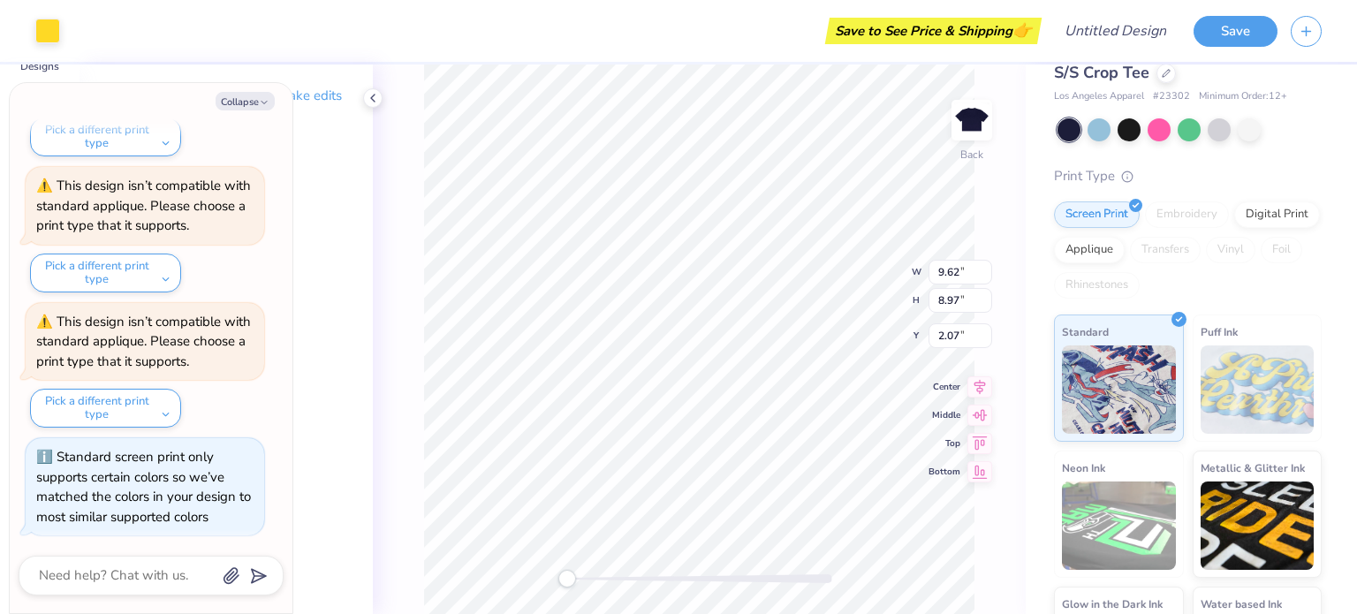
click at [352, 329] on div "Select part of your design to make edits in this panel" at bounding box center [226, 339] width 293 height 550
click at [364, 100] on div at bounding box center [372, 97] width 19 height 19
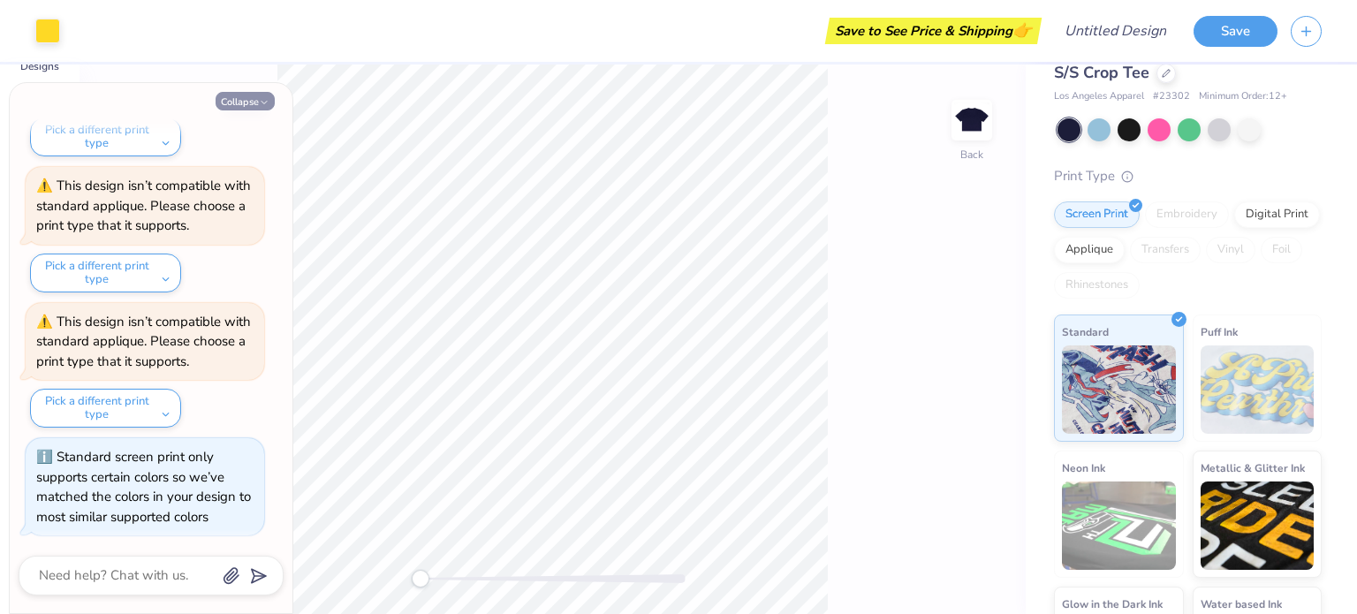
click at [249, 101] on button "Collapse" at bounding box center [245, 101] width 59 height 19
type textarea "x"
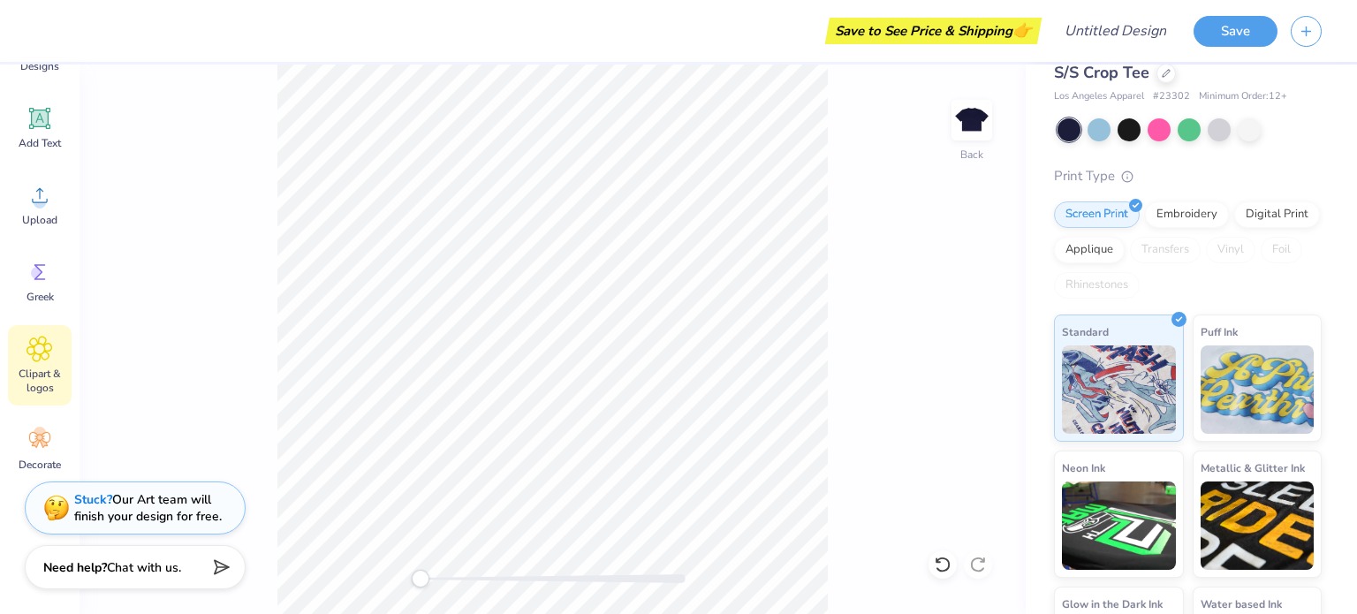
click at [18, 373] on span "Clipart & logos" at bounding box center [40, 381] width 58 height 28
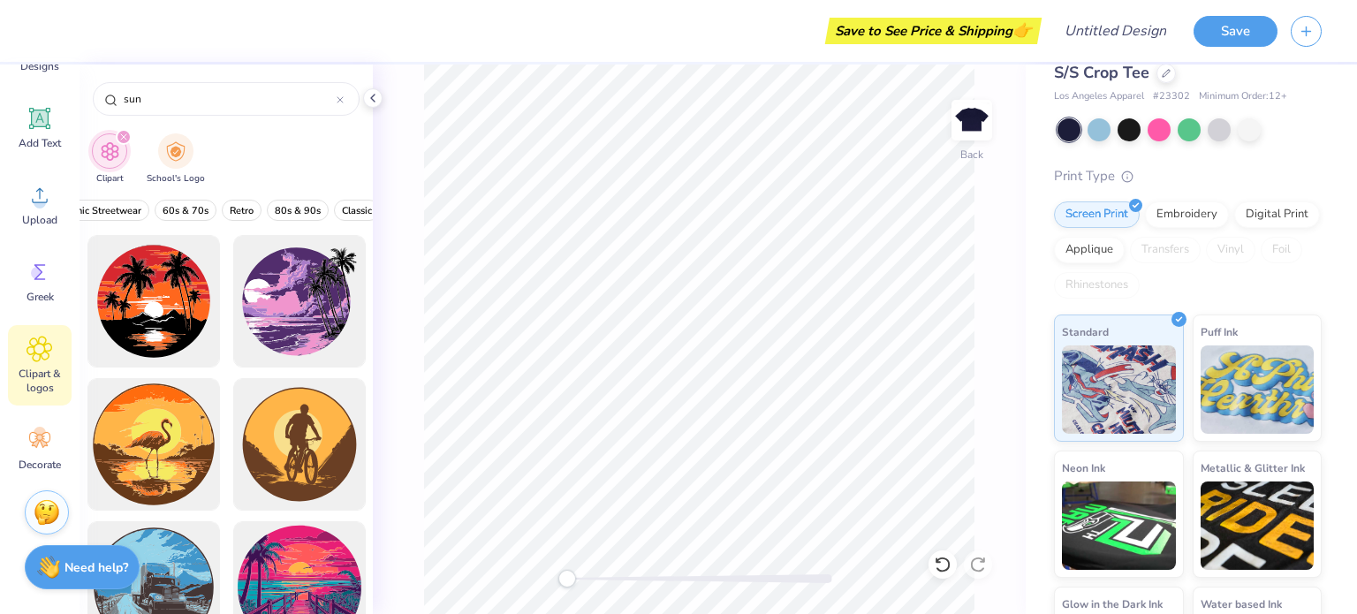
scroll to position [0, 346]
click at [274, 204] on span "80s & 90s" at bounding box center [297, 210] width 46 height 13
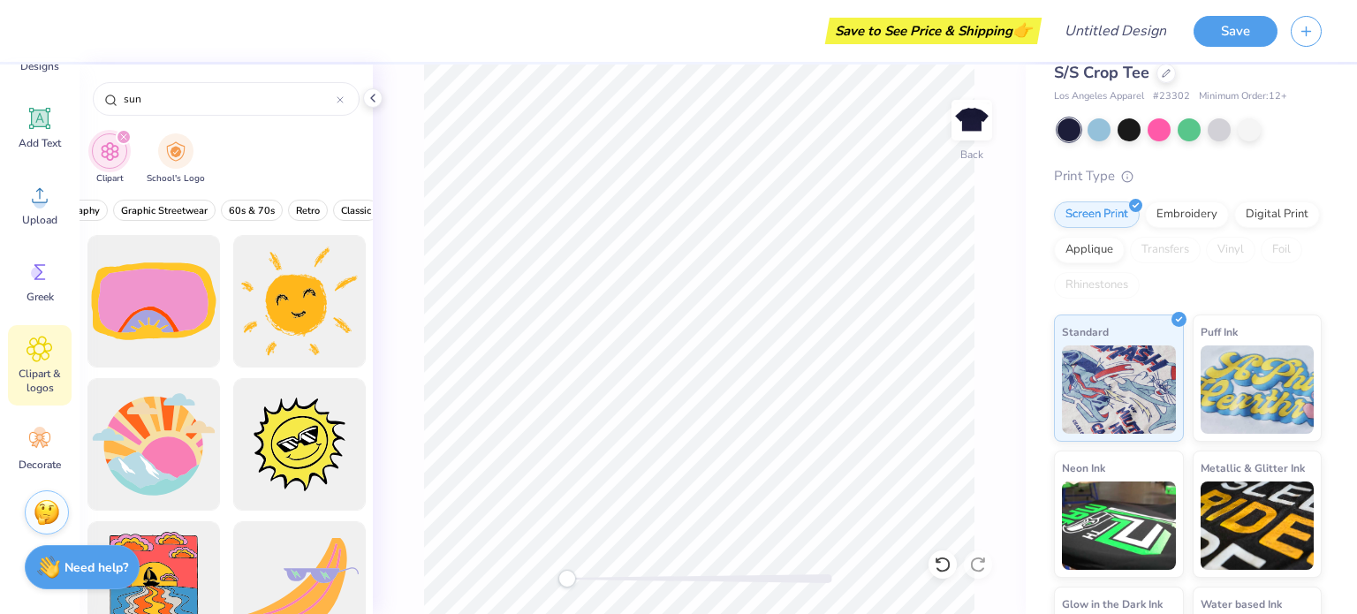
scroll to position [62, 0]
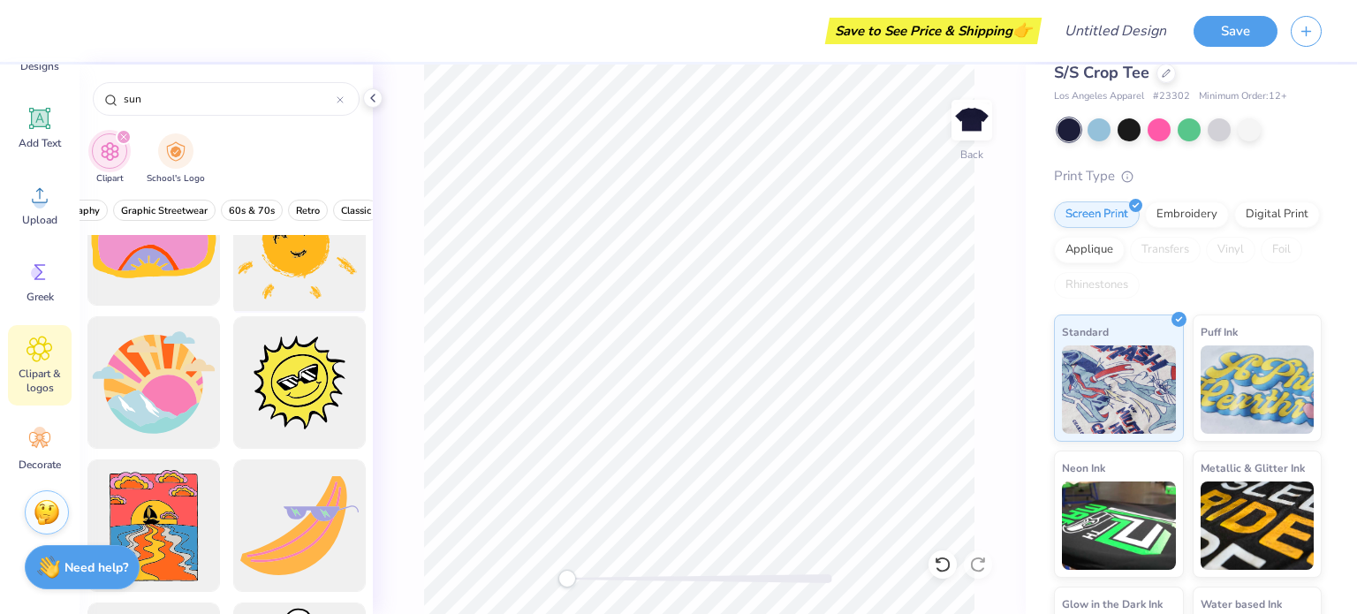
click at [253, 286] on div at bounding box center [299, 240] width 146 height 146
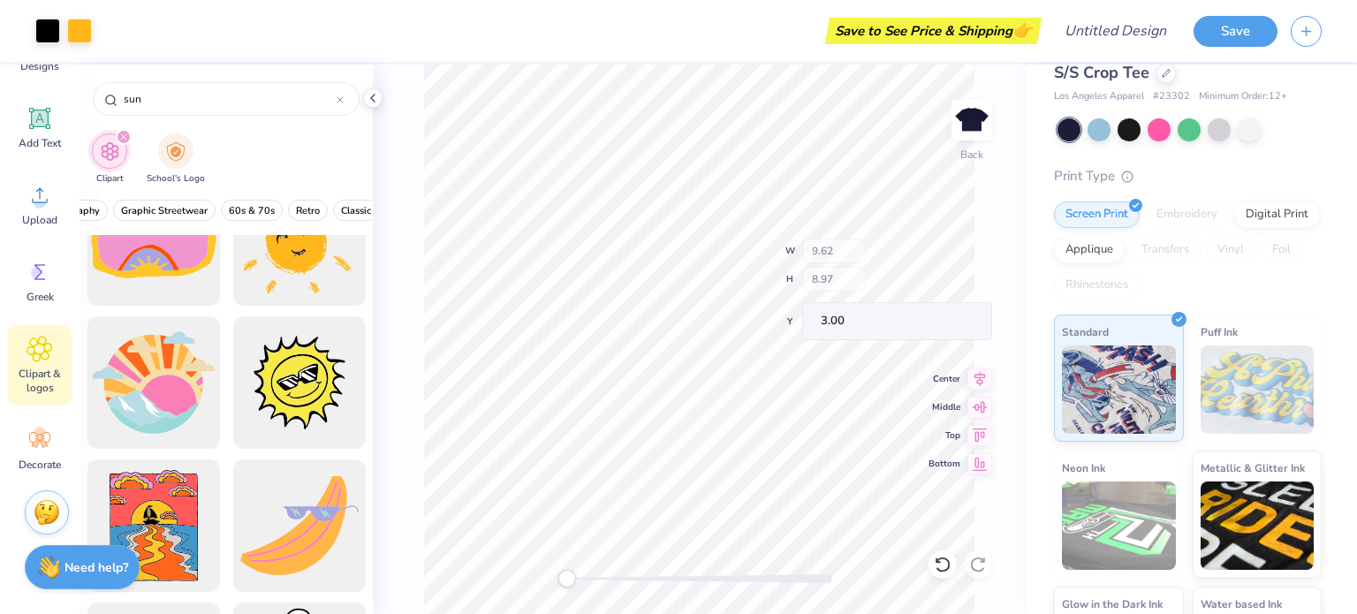
type input "0.98"
click at [984, 398] on icon at bounding box center [980, 397] width 15 height 11
click at [978, 373] on icon at bounding box center [979, 370] width 25 height 21
click at [979, 400] on icon at bounding box center [979, 398] width 25 height 21
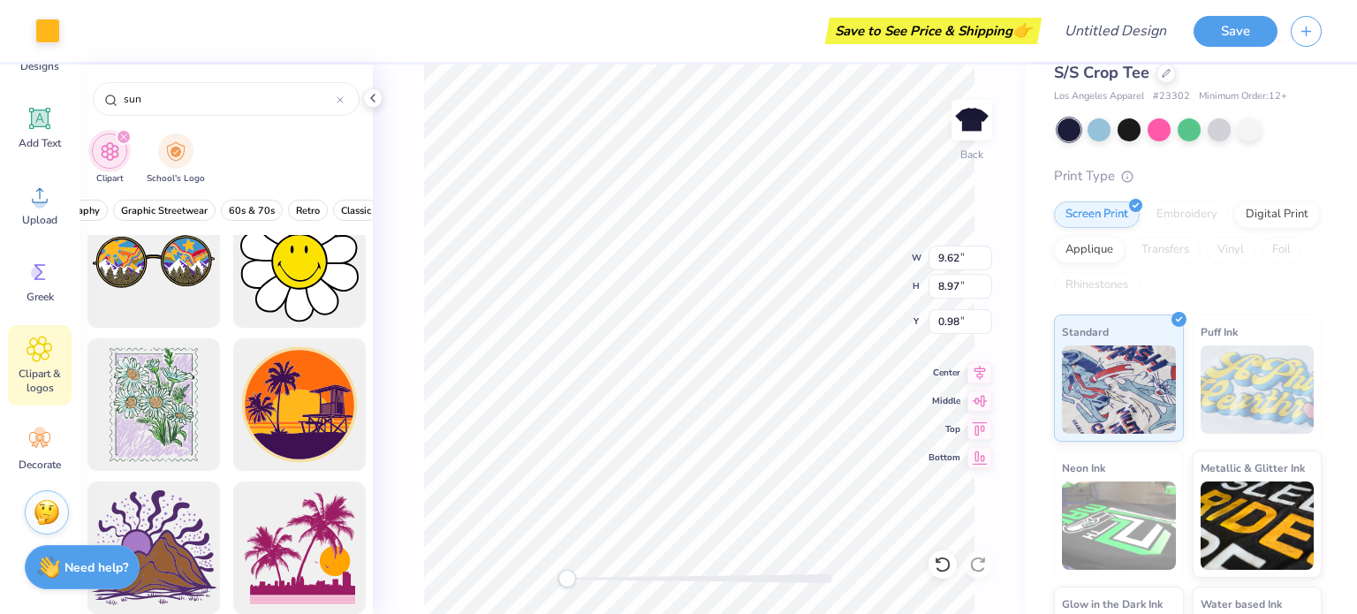
scroll to position [470, 0]
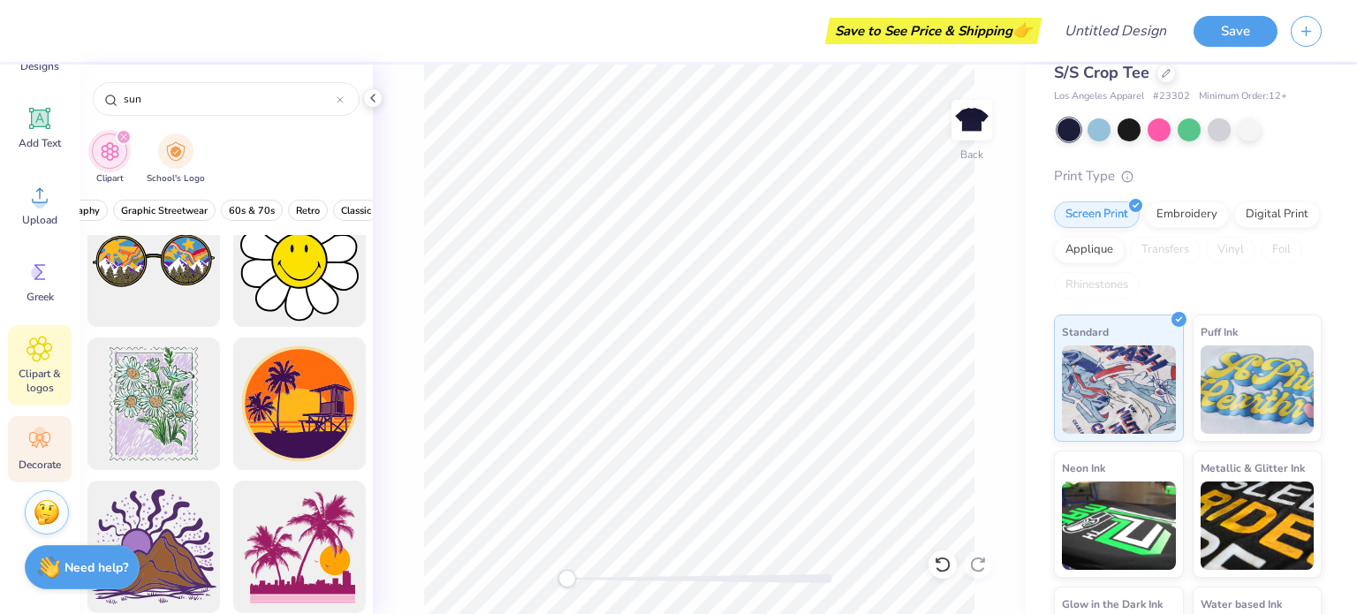
click at [39, 436] on circle at bounding box center [40, 433] width 12 height 12
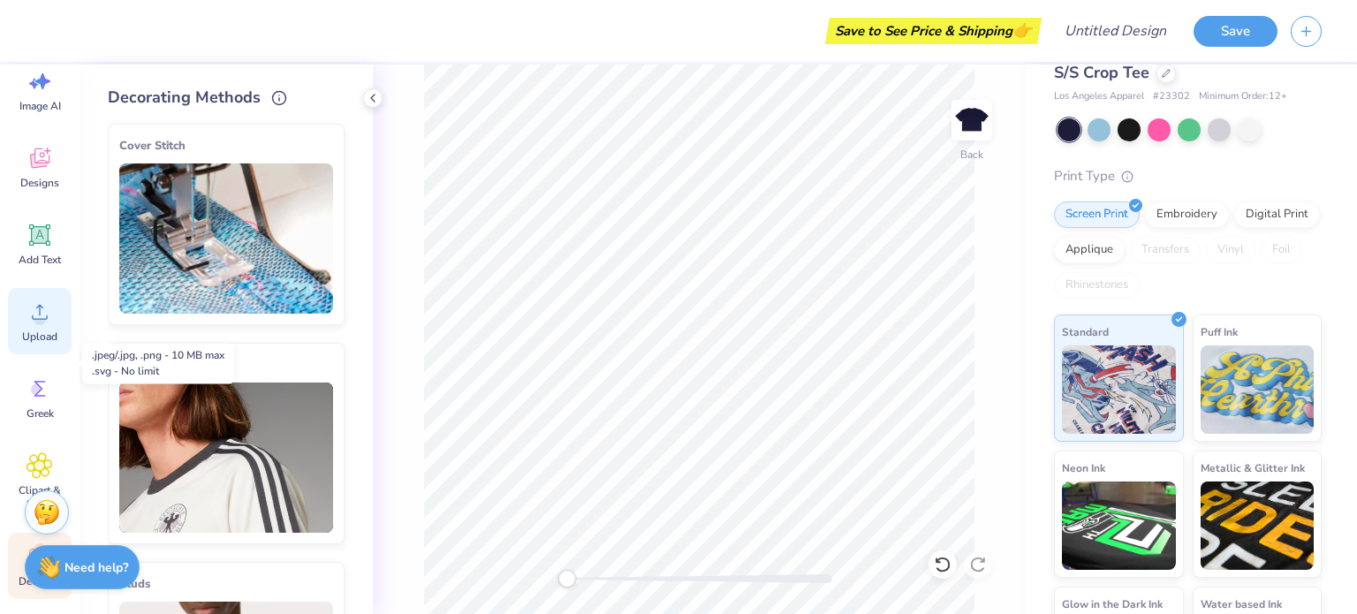
scroll to position [0, 0]
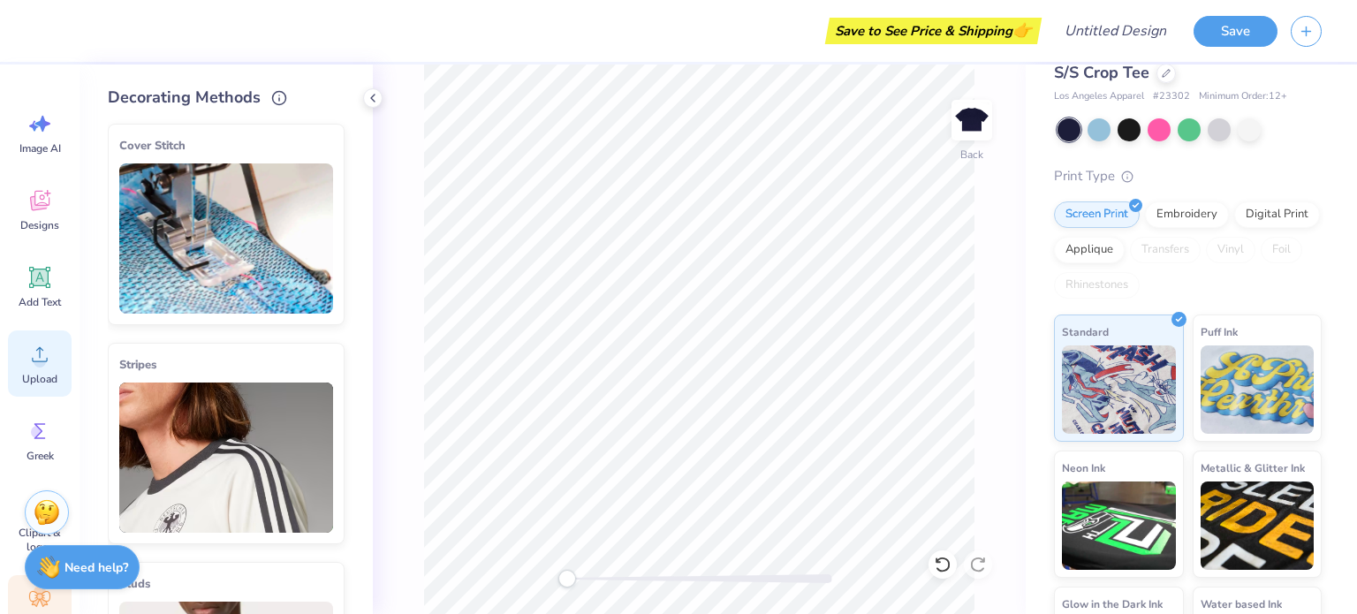
click at [41, 345] on icon at bounding box center [40, 354] width 27 height 27
click at [40, 146] on span "Image AI" at bounding box center [40, 148] width 42 height 14
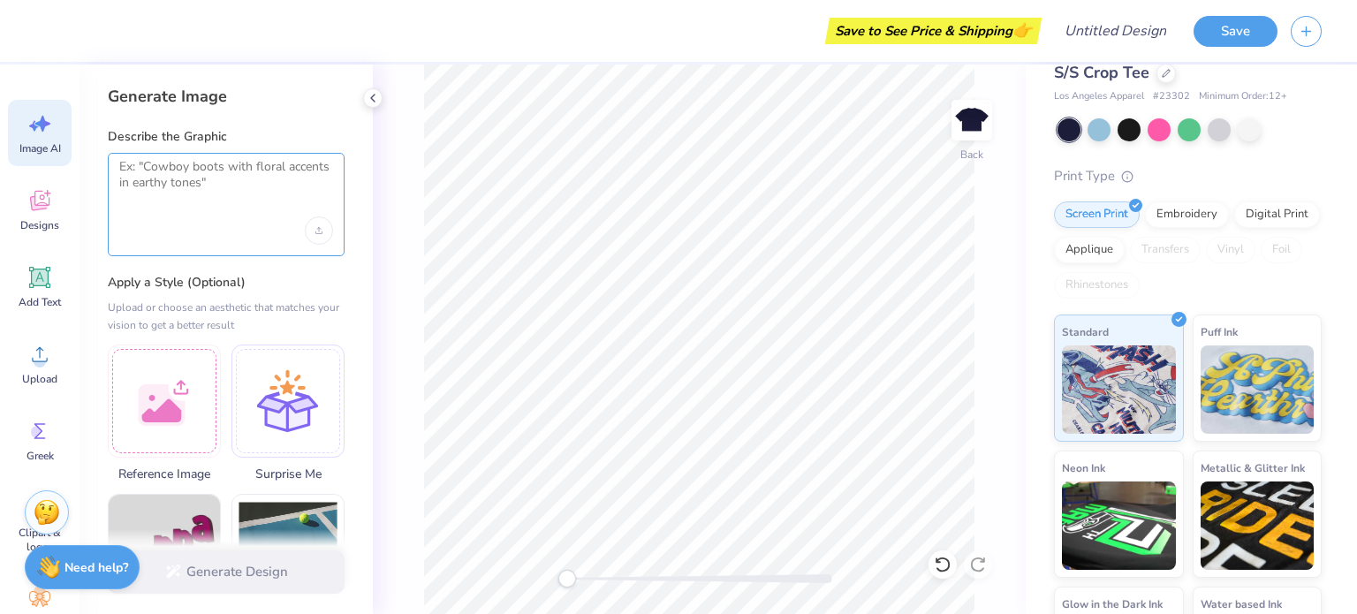
click at [208, 183] on textarea at bounding box center [226, 181] width 214 height 44
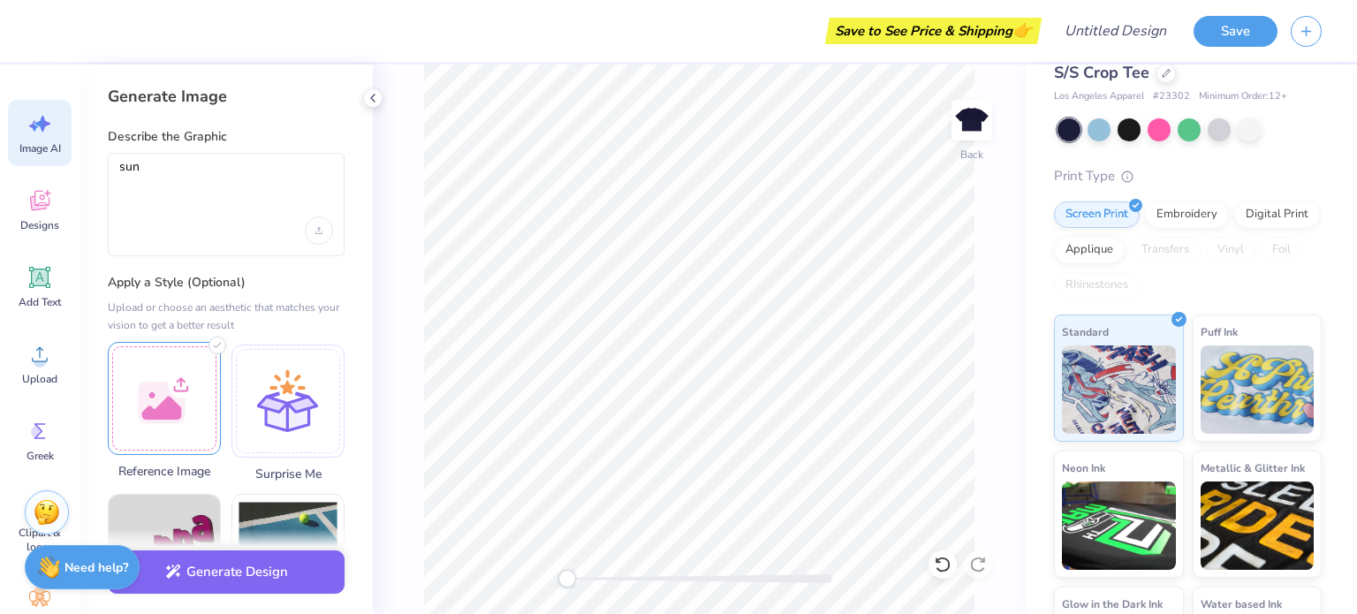
click at [155, 443] on div at bounding box center [164, 398] width 113 height 113
click at [140, 197] on textarea "sun" at bounding box center [226, 181] width 214 height 44
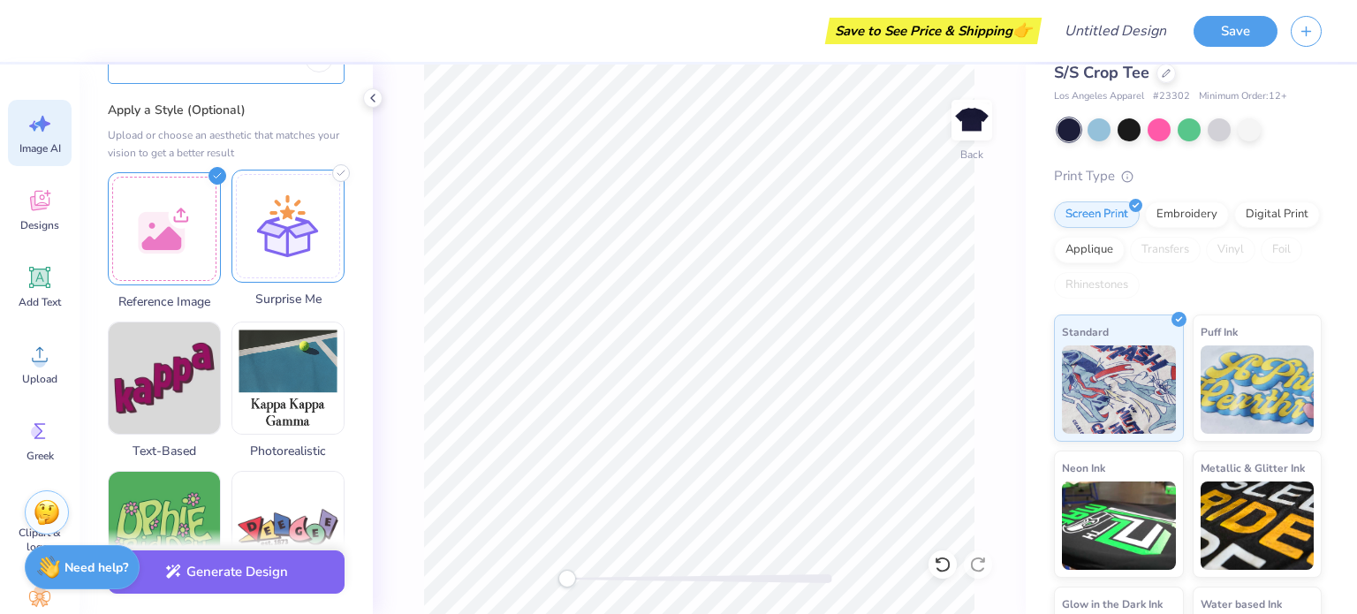
scroll to position [173, 0]
type textarea "watercolor pastel yellow sun"
click at [186, 171] on div at bounding box center [164, 225] width 113 height 113
click at [178, 197] on div at bounding box center [164, 225] width 113 height 113
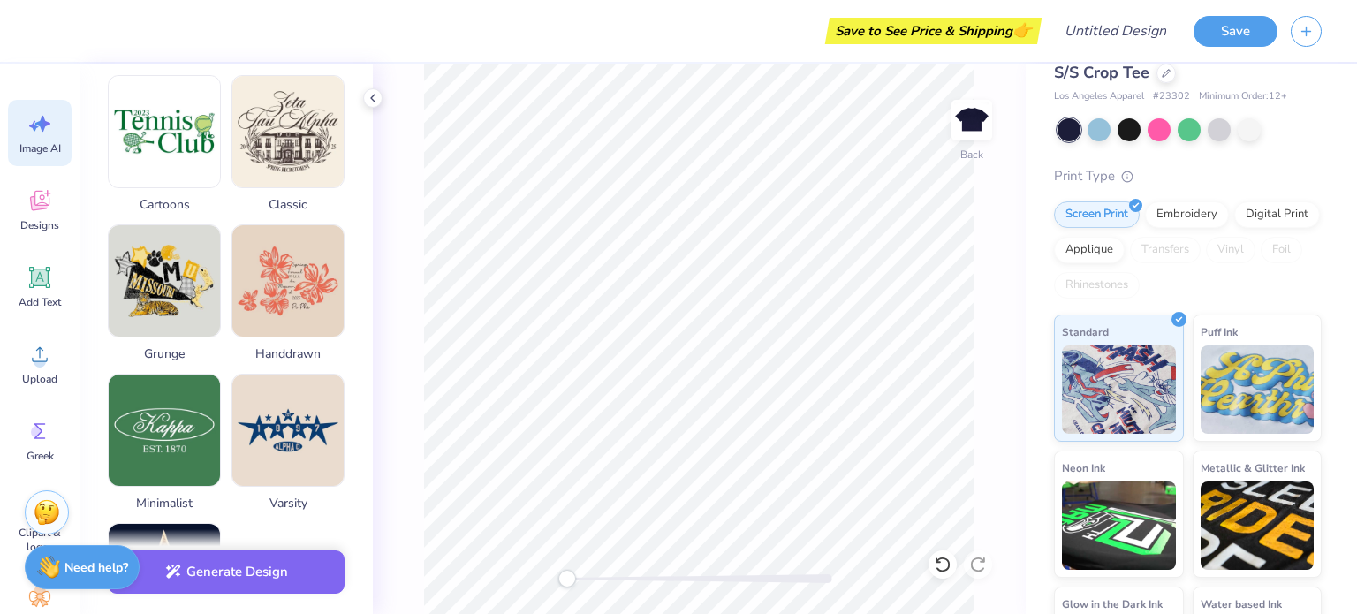
scroll to position [910, 0]
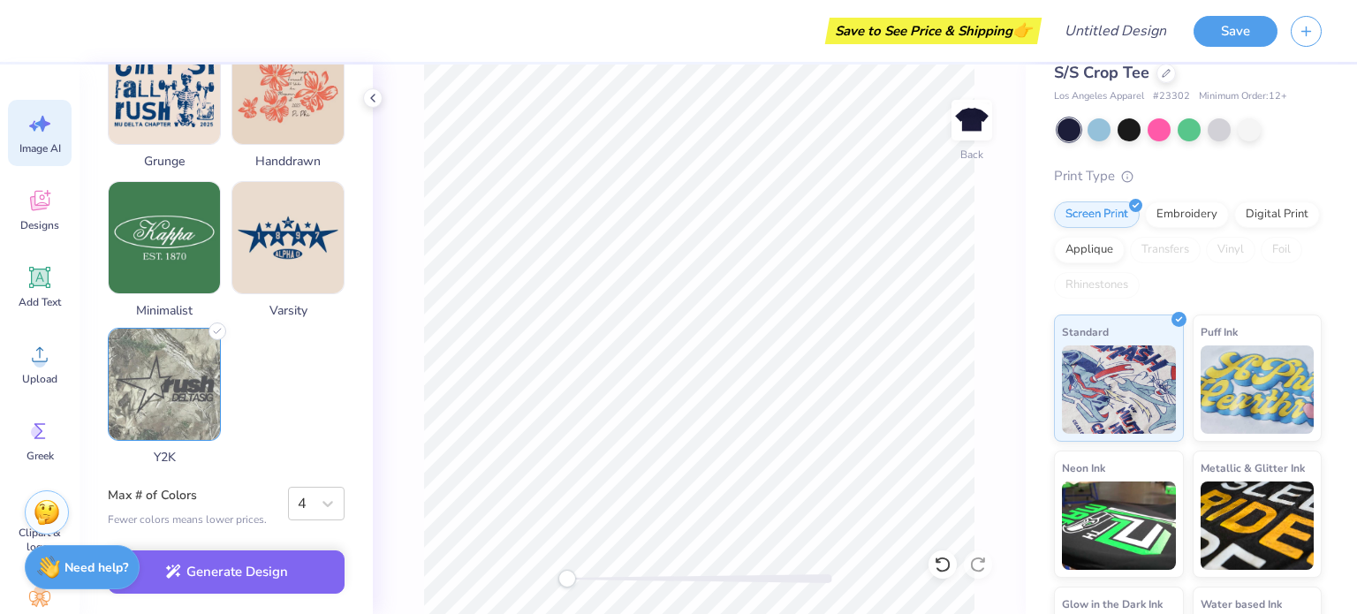
click at [164, 400] on img at bounding box center [164, 384] width 111 height 111
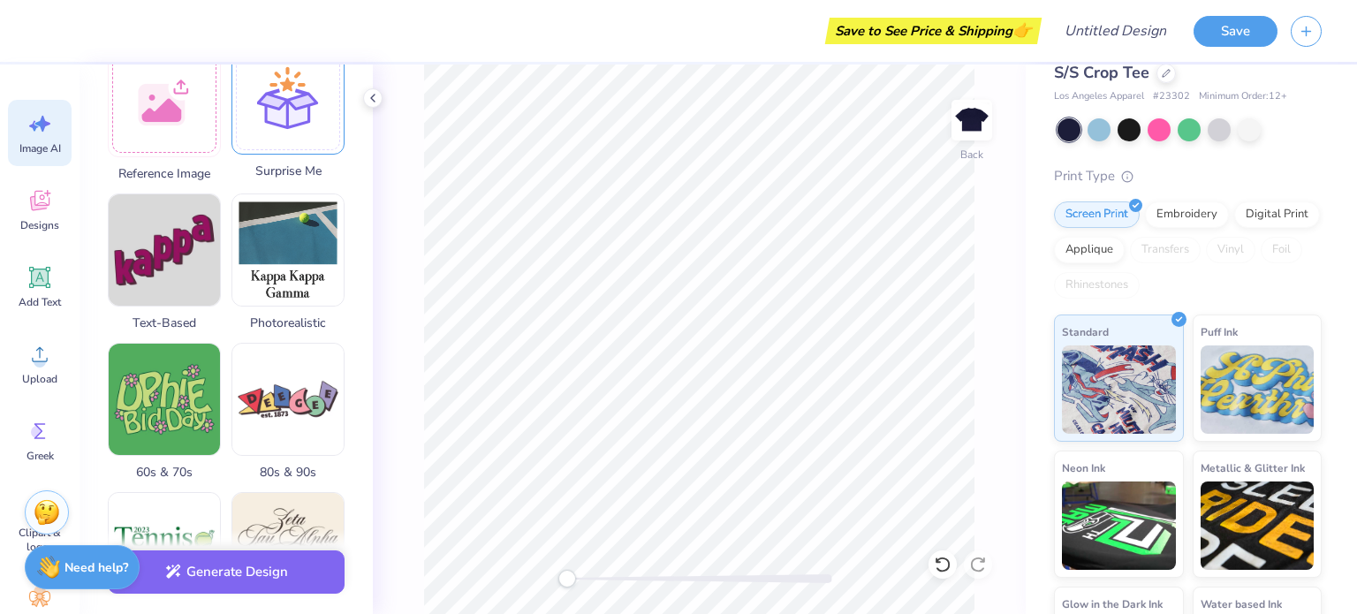
scroll to position [301, 0]
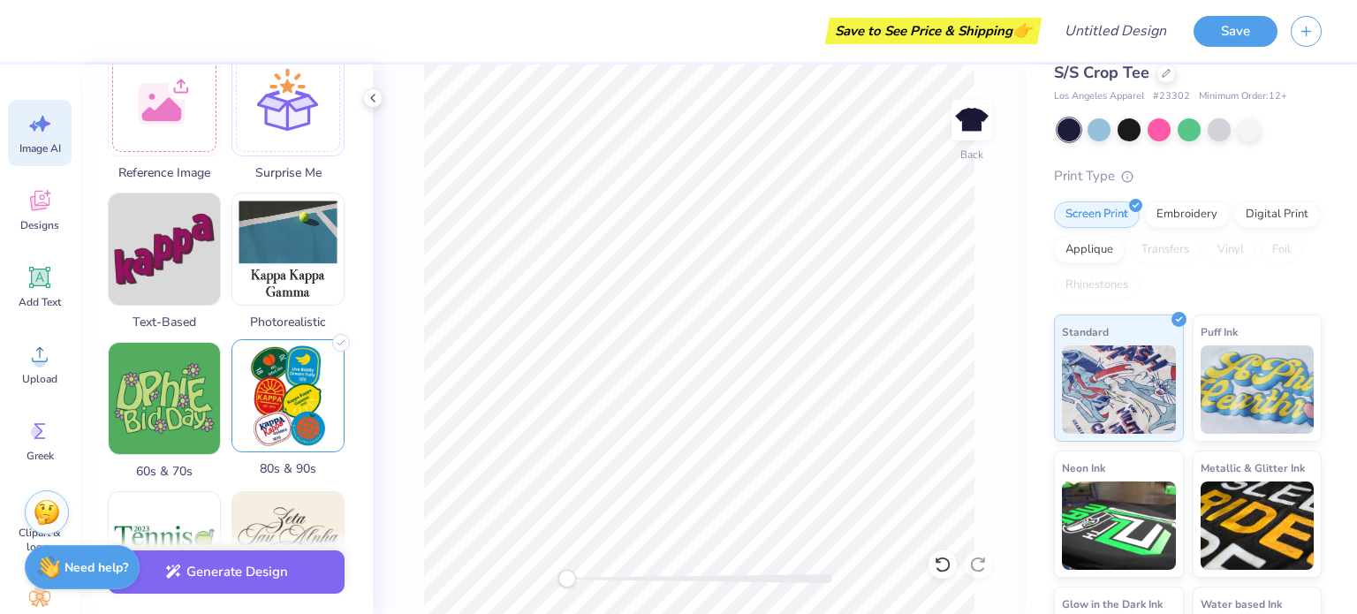
click at [269, 409] on img at bounding box center [287, 395] width 111 height 111
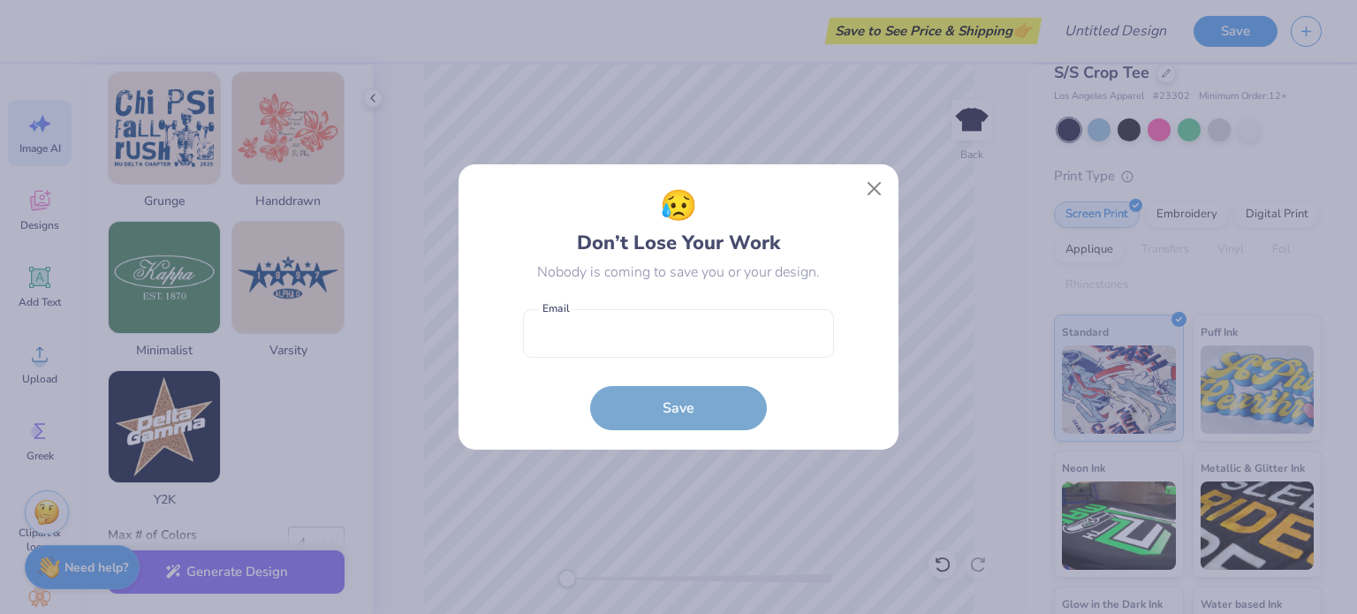
scroll to position [875, 0]
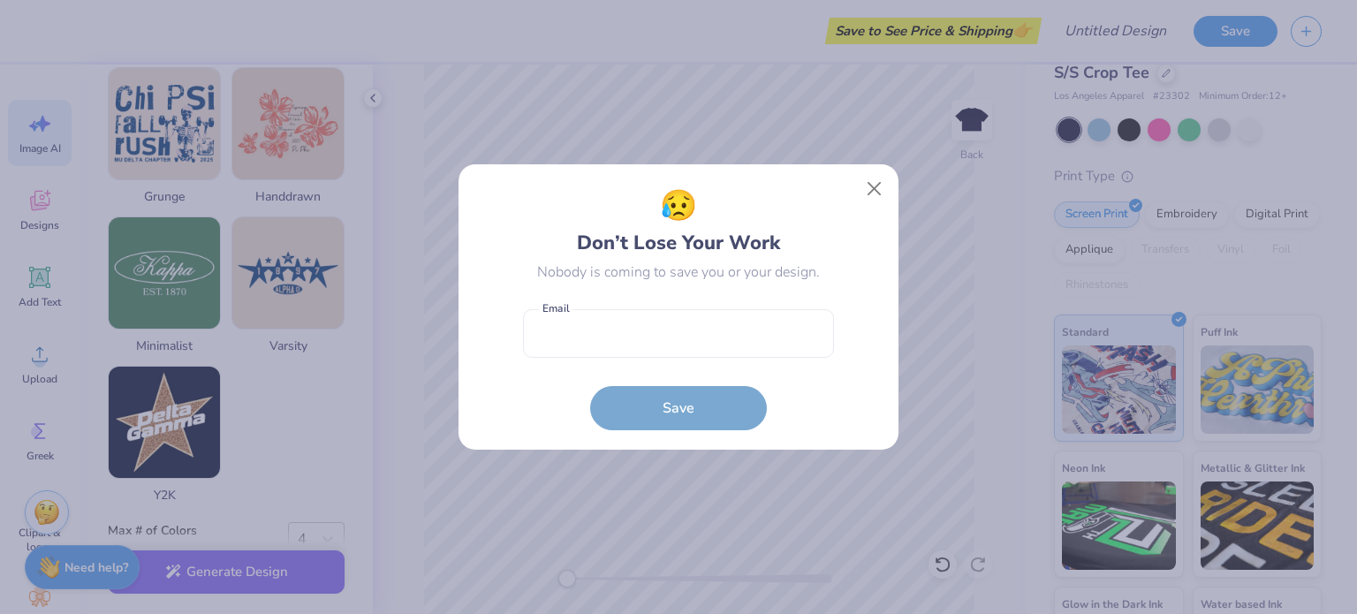
click at [196, 429] on div "😥 Don’t Lose Your Work Nobody is coming to save you or your design. Email is a …" at bounding box center [678, 307] width 1357 height 614
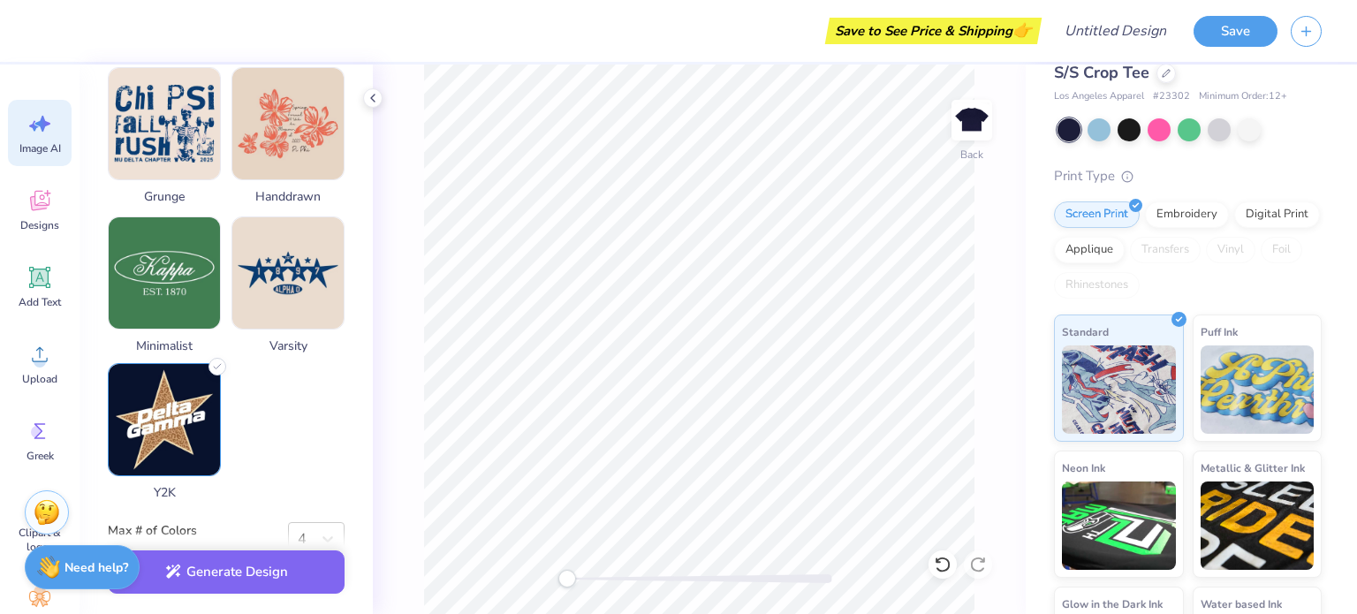
click at [114, 454] on img at bounding box center [164, 419] width 111 height 111
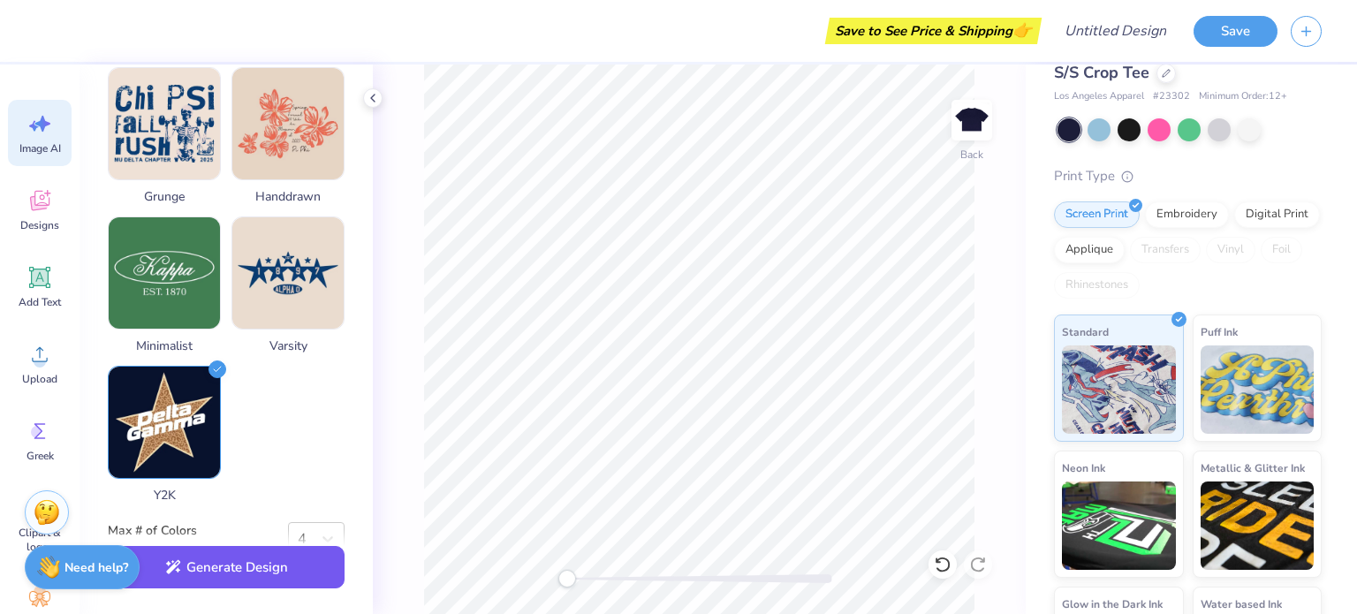
click at [262, 572] on button "Generate Design" at bounding box center [226, 567] width 237 height 43
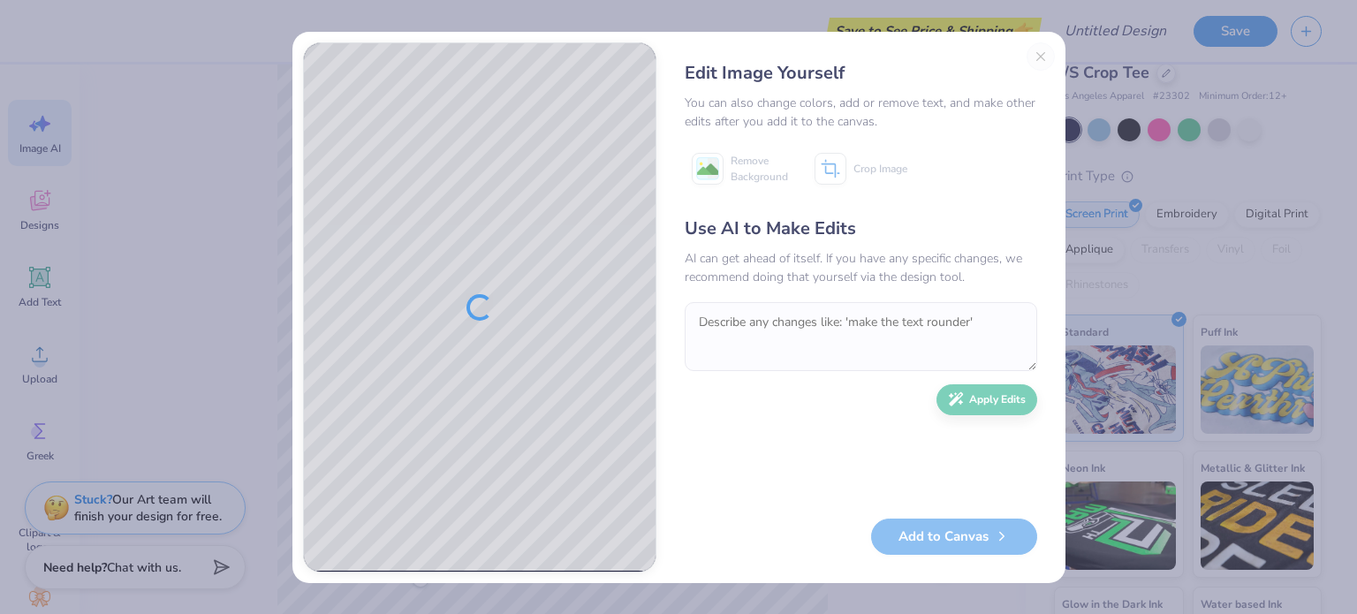
click at [1041, 56] on div "Edit Image Yourself You can also change colors, add or remove text, and make ot…" at bounding box center [861, 307] width 388 height 530
click at [1035, 56] on div "Edit Image Yourself You can also change colors, add or remove text, and make ot…" at bounding box center [861, 307] width 388 height 530
